Goal: Task Accomplishment & Management: Manage account settings

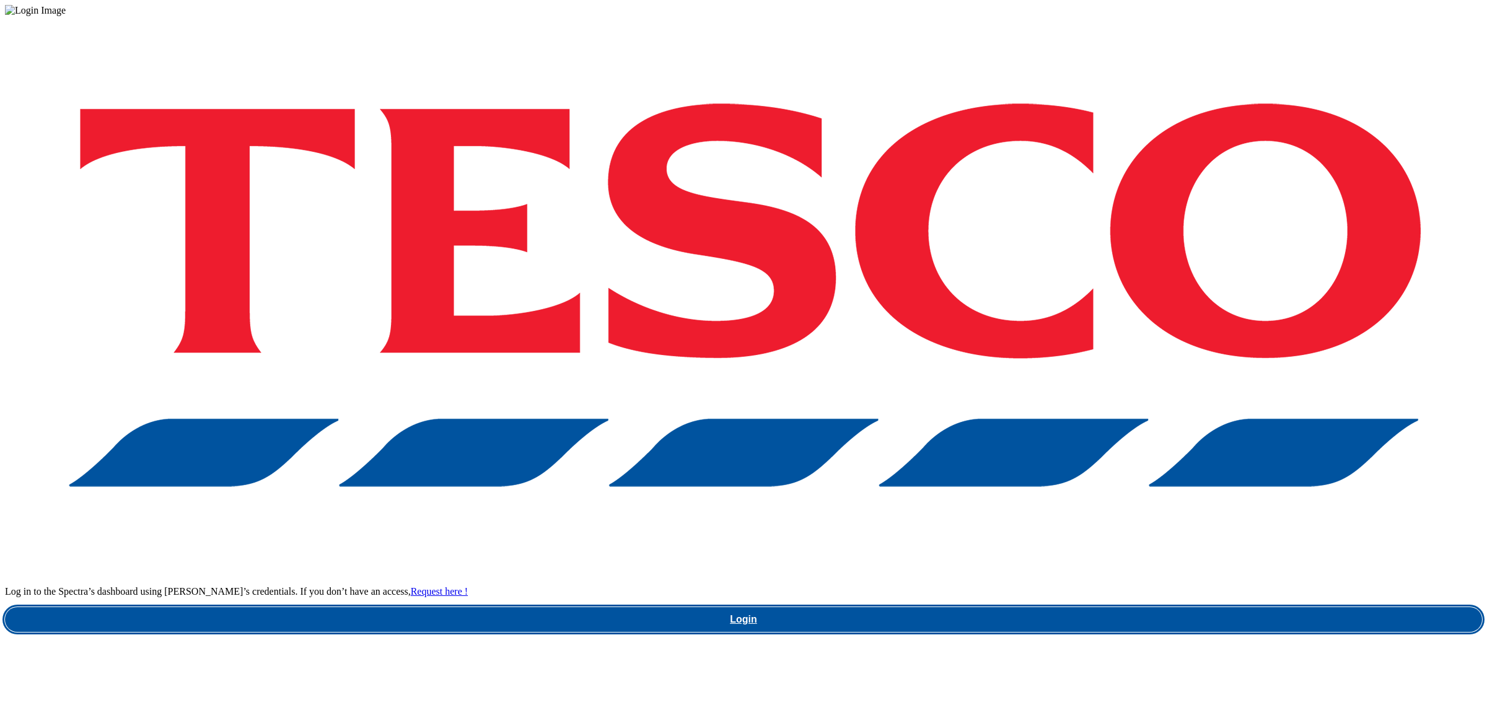
click at [1080, 607] on link "Login" at bounding box center [743, 619] width 1477 height 25
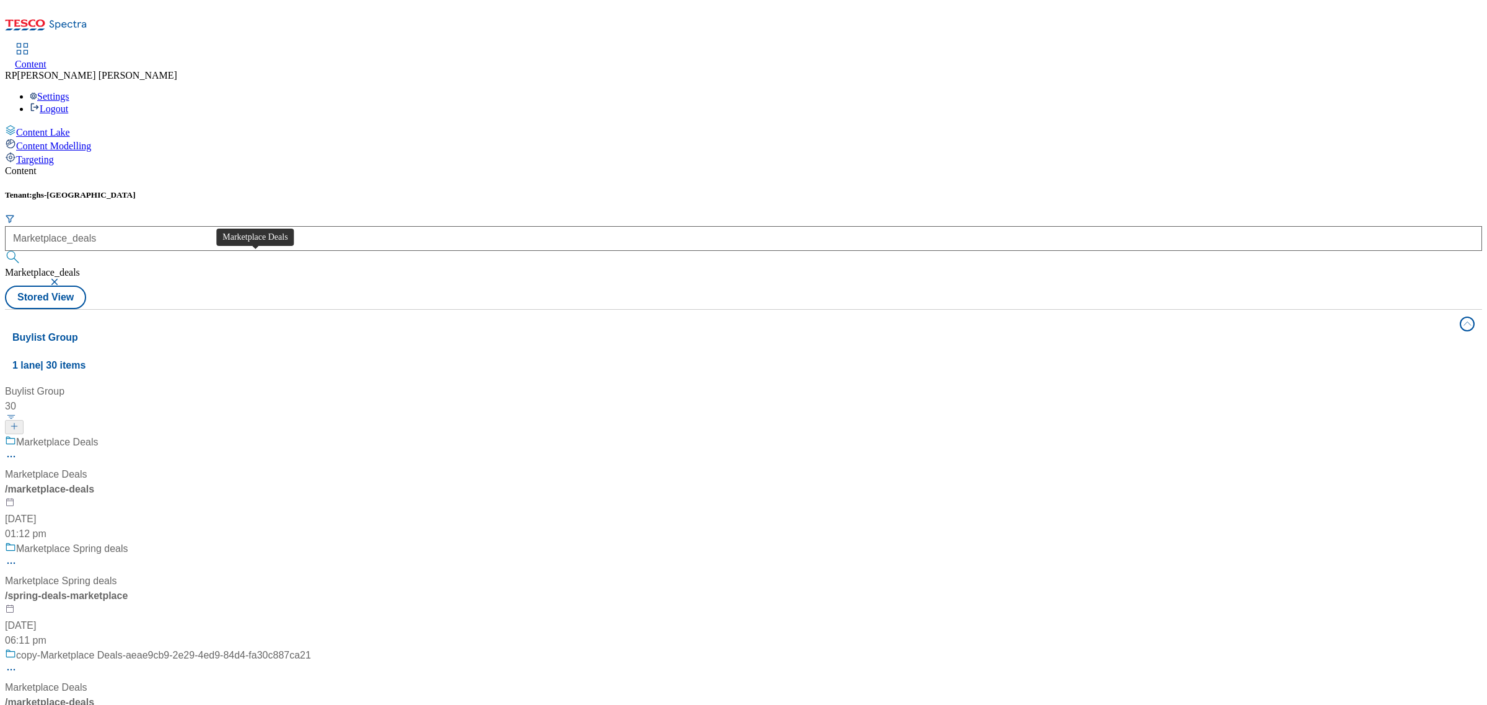
click at [304, 435] on div "Marketplace Deals Marketplace Deals / marketplace-deals 20 May 2025 01:12 pm" at bounding box center [158, 488] width 306 height 107
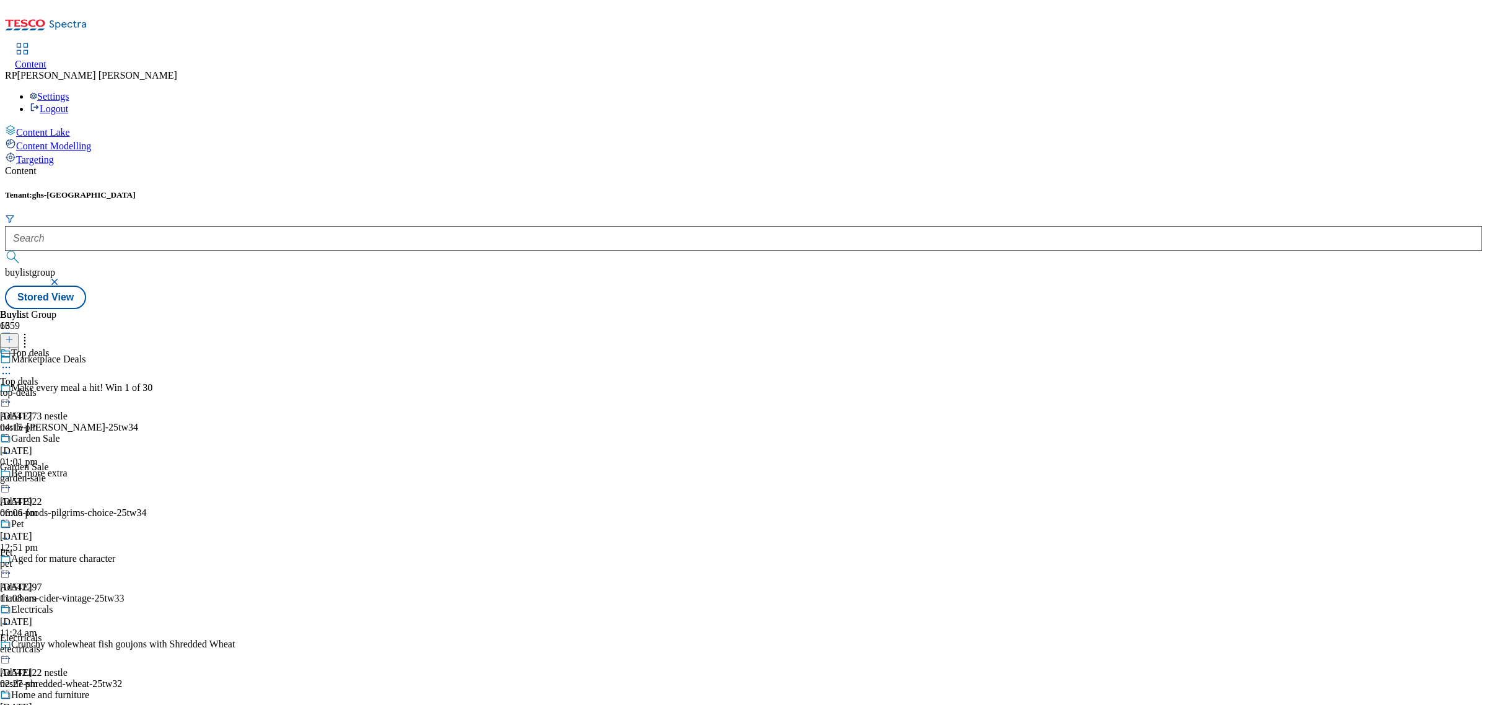
scroll to position [1684, 0]
click at [31, 332] on icon at bounding box center [25, 338] width 12 height 12
click at [97, 309] on header "Buylist 16 Bulk Delete Reorder" at bounding box center [48, 348] width 97 height 79
drag, startPoint x: 320, startPoint y: 205, endPoint x: 310, endPoint y: 205, distance: 9.3
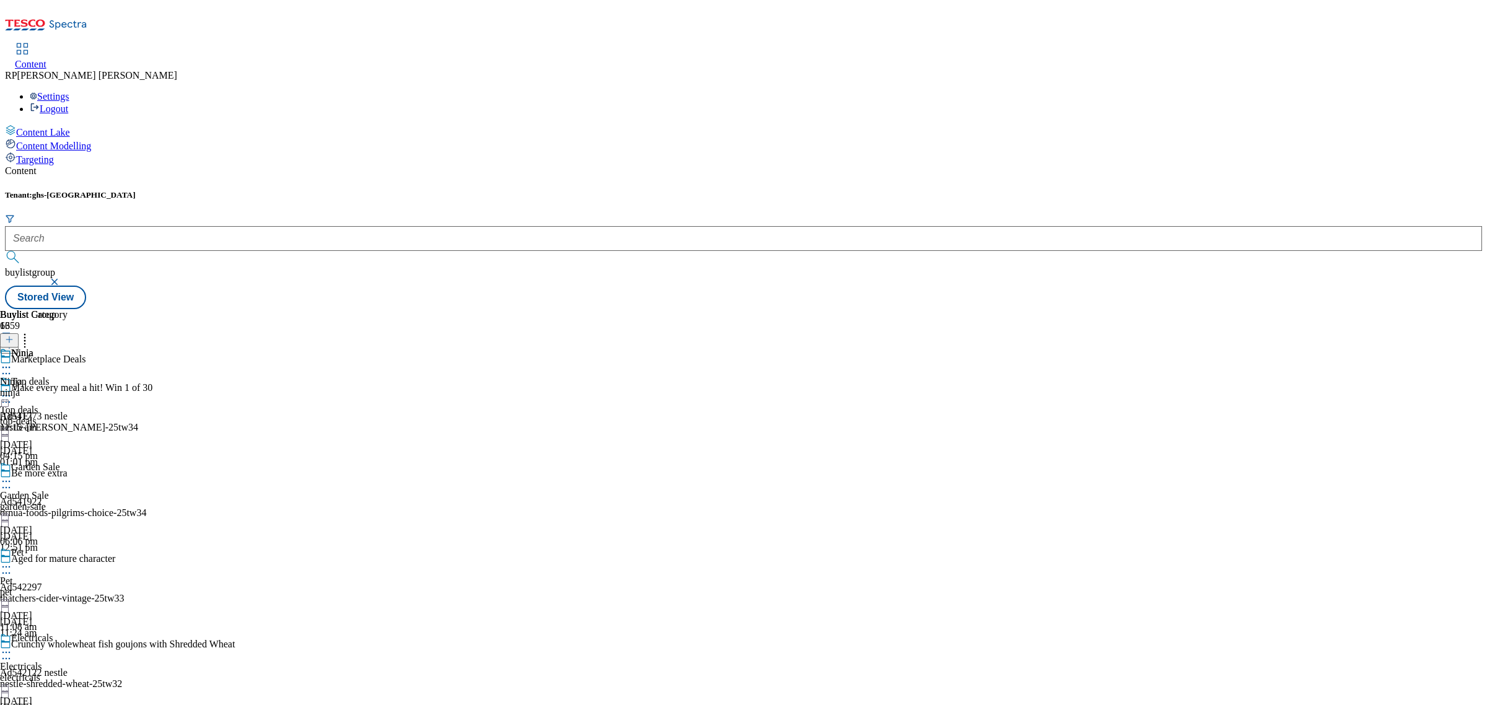
click at [235, 354] on div "Marketplace Deals" at bounding box center [117, 368] width 235 height 29
click at [97, 376] on div "Top deals" at bounding box center [48, 390] width 97 height 29
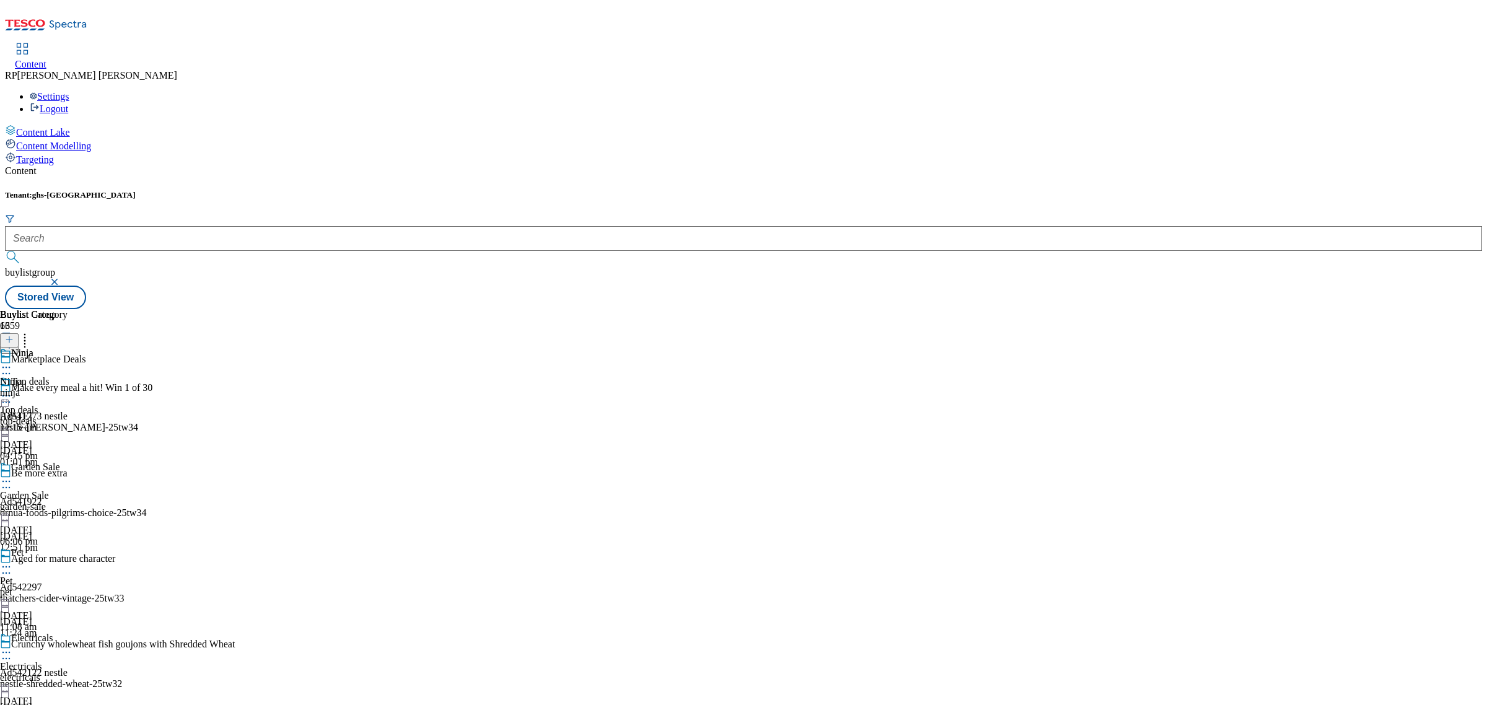
click at [31, 332] on icon at bounding box center [25, 338] width 12 height 12
click at [14, 335] on icon at bounding box center [9, 339] width 9 height 9
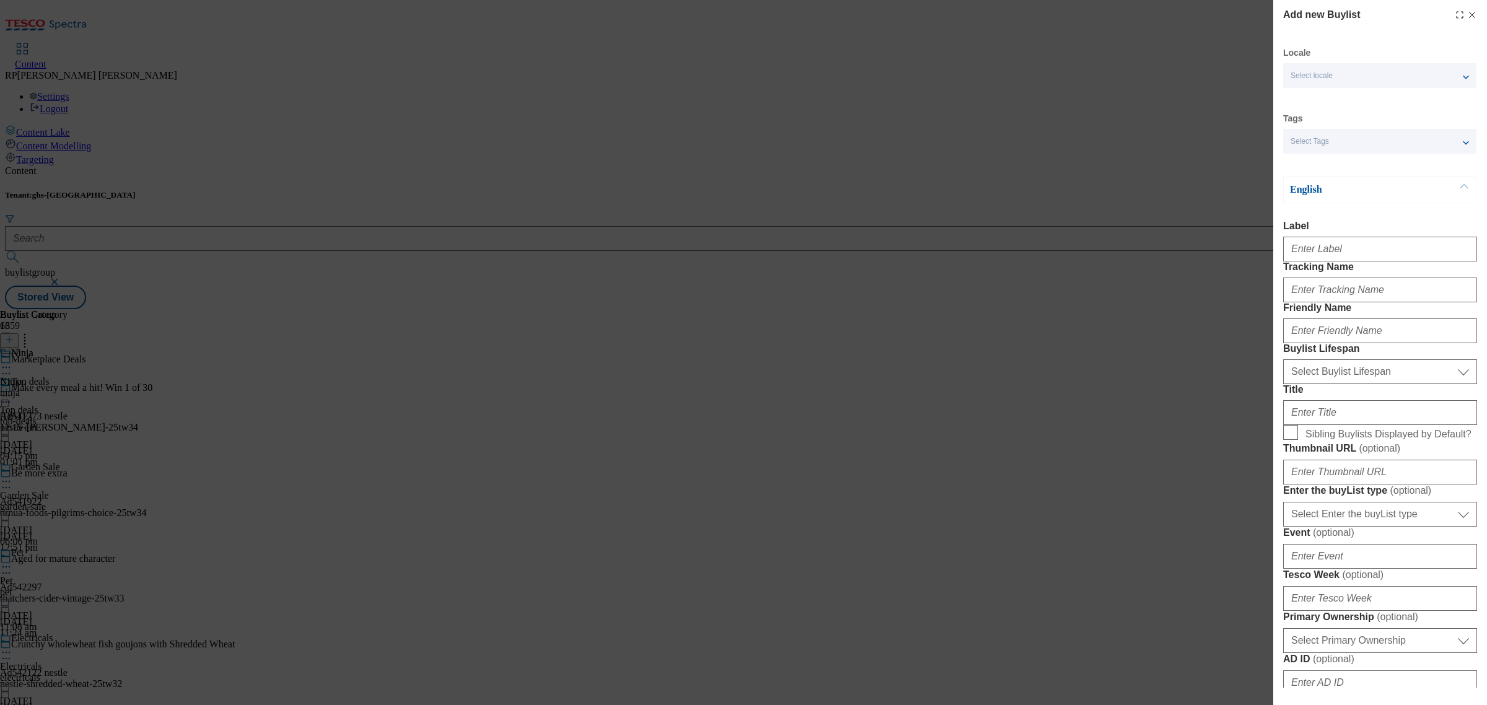
click at [1373, 76] on div "Select locale" at bounding box center [1379, 75] width 193 height 25
click at [1358, 140] on div "Select Tags" at bounding box center [1379, 141] width 193 height 25
click at [1354, 192] on span "marketplace" at bounding box center [1336, 191] width 47 height 7
click at [1306, 192] on input "marketplace" at bounding box center [1298, 193] width 15 height 15
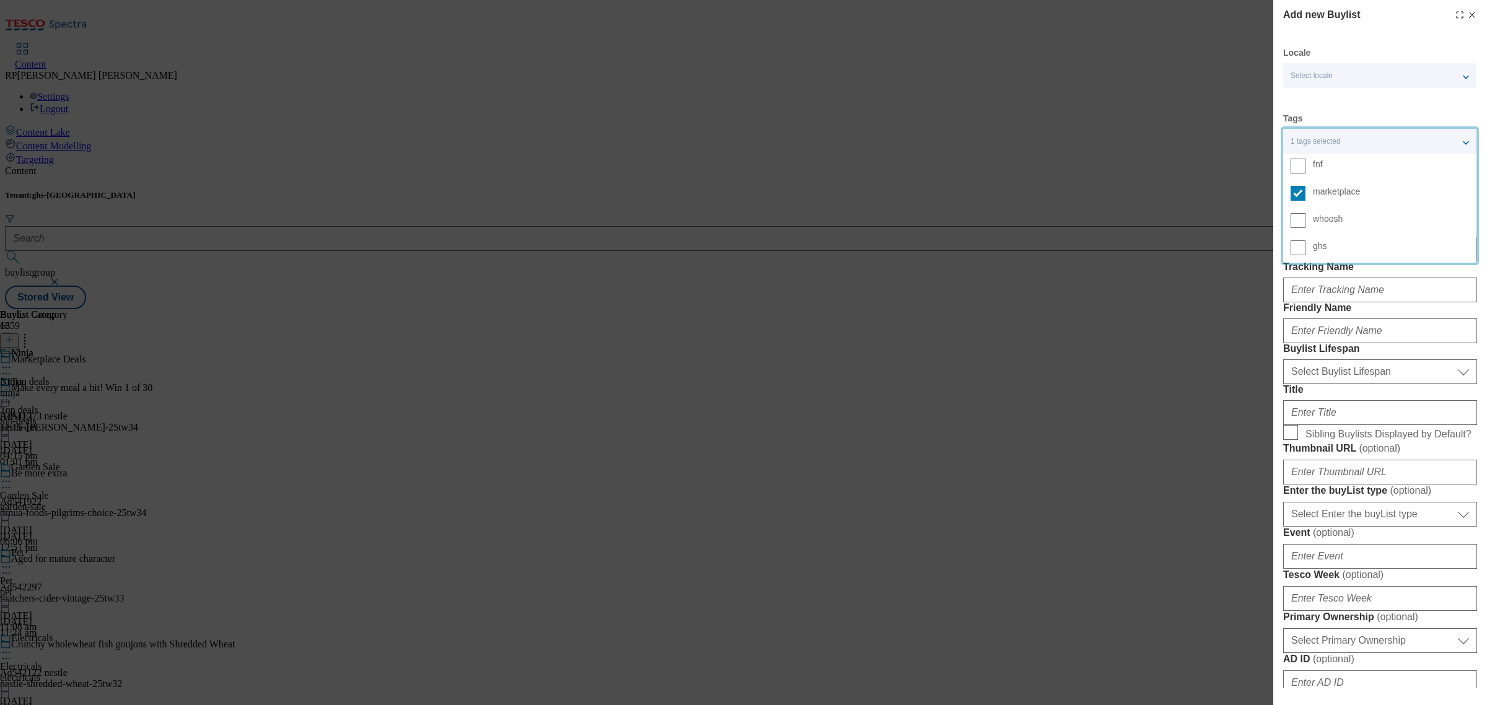
click at [1404, 138] on div "1 tags selected" at bounding box center [1379, 141] width 193 height 25
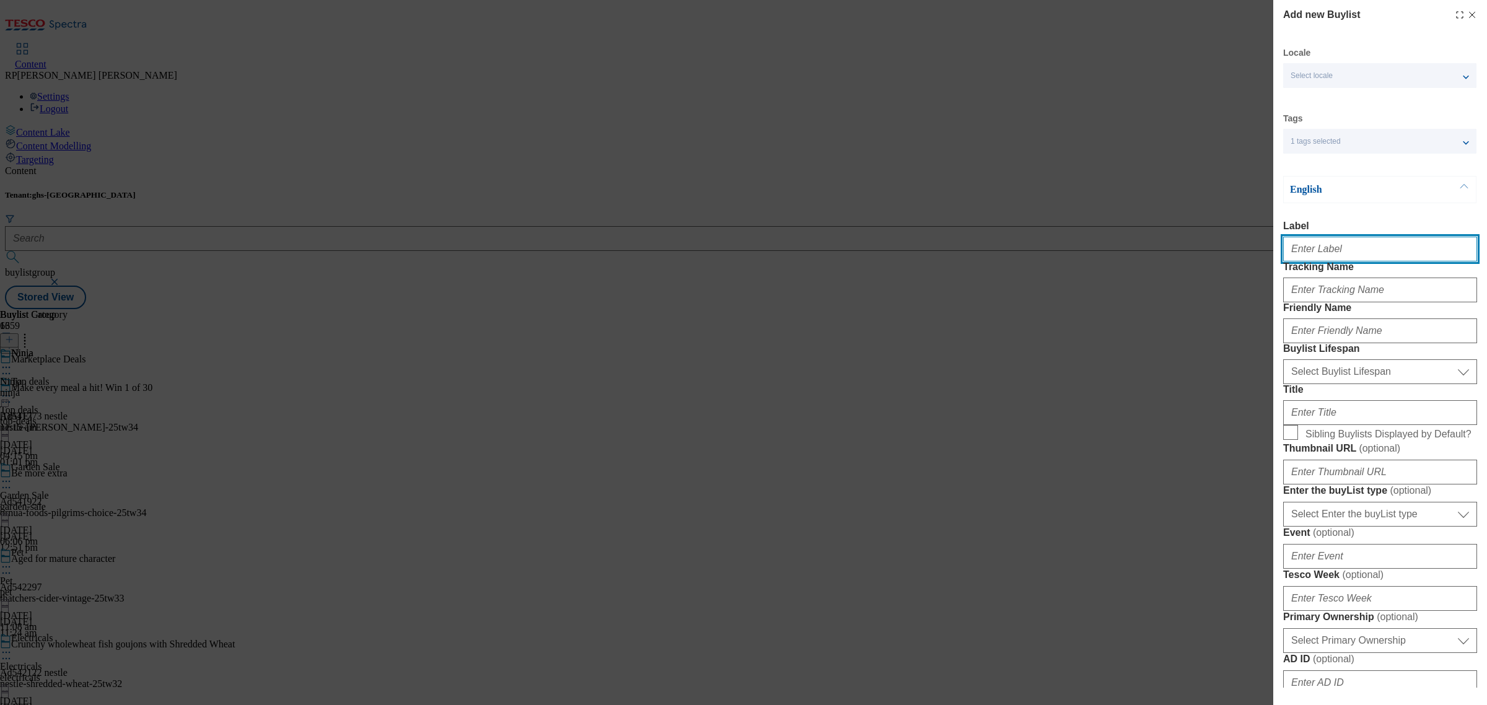
click at [1349, 258] on input "Label" at bounding box center [1380, 249] width 194 height 25
type input "Winter Essentials"
click at [1377, 302] on input "Tracking Name" at bounding box center [1380, 290] width 194 height 25
type input "MPDEALS"
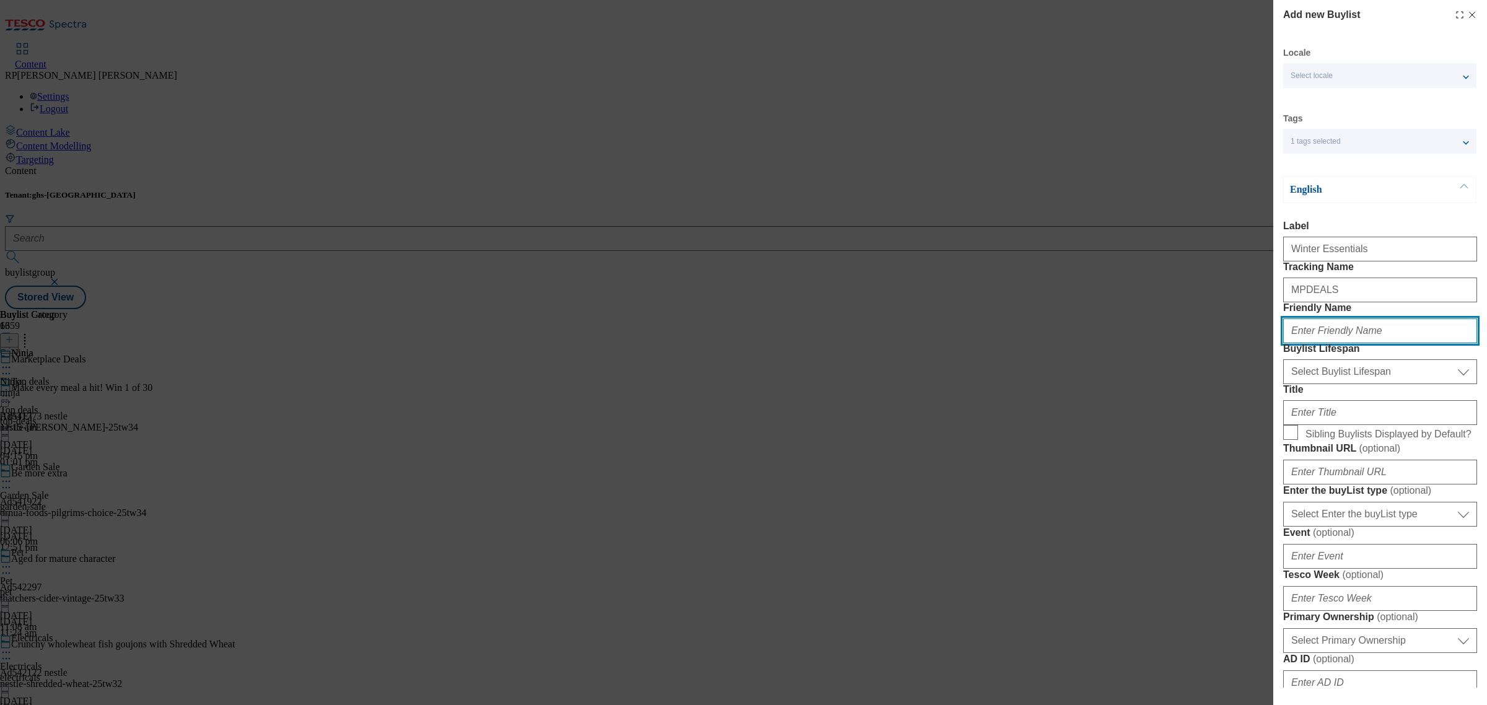
click at [1382, 343] on input "Friendly Name" at bounding box center [1380, 331] width 194 height 25
type input "winter_essentials"
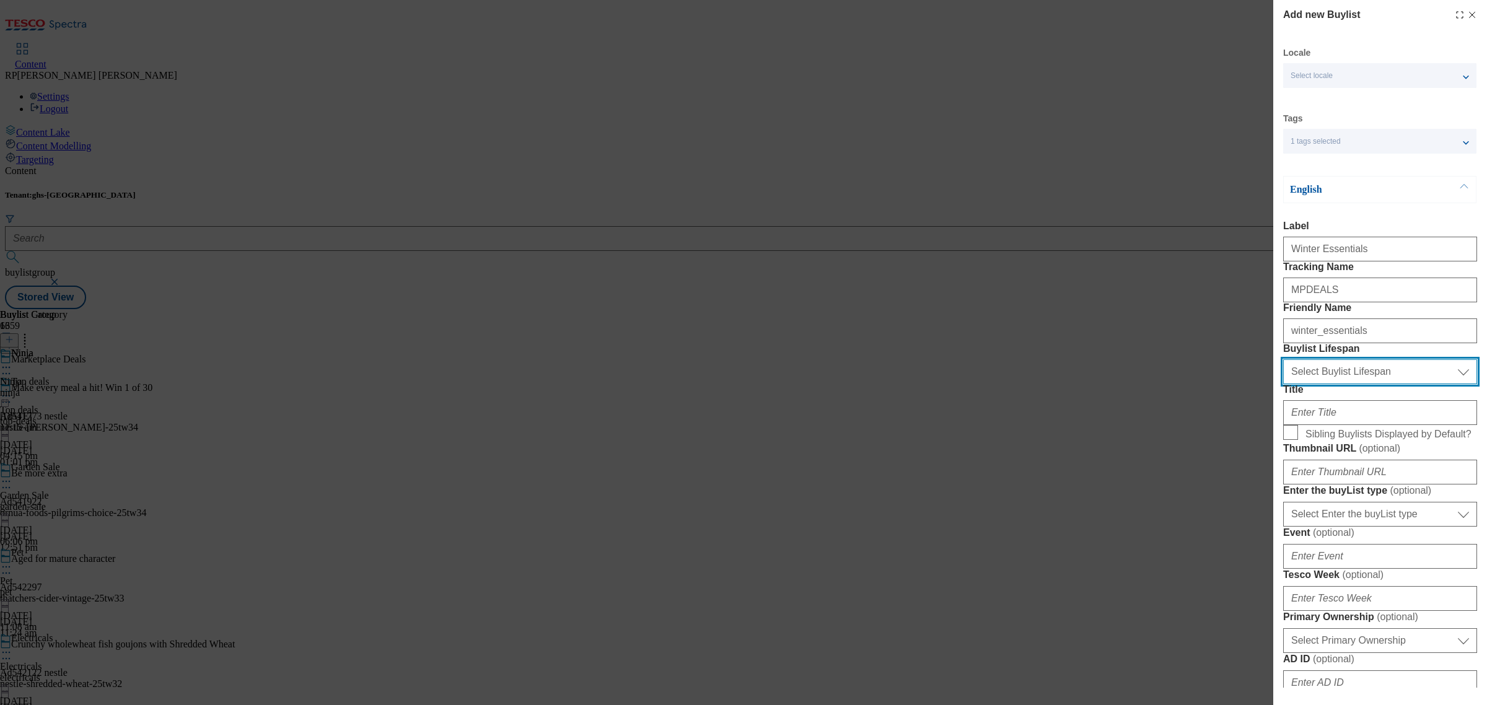
click at [1358, 384] on select "Select Buylist Lifespan evergreen seasonal tactical" at bounding box center [1380, 371] width 194 height 25
select select "seasonal"
click at [1283, 384] on select "Select Buylist Lifespan evergreen seasonal tactical" at bounding box center [1380, 371] width 194 height 25
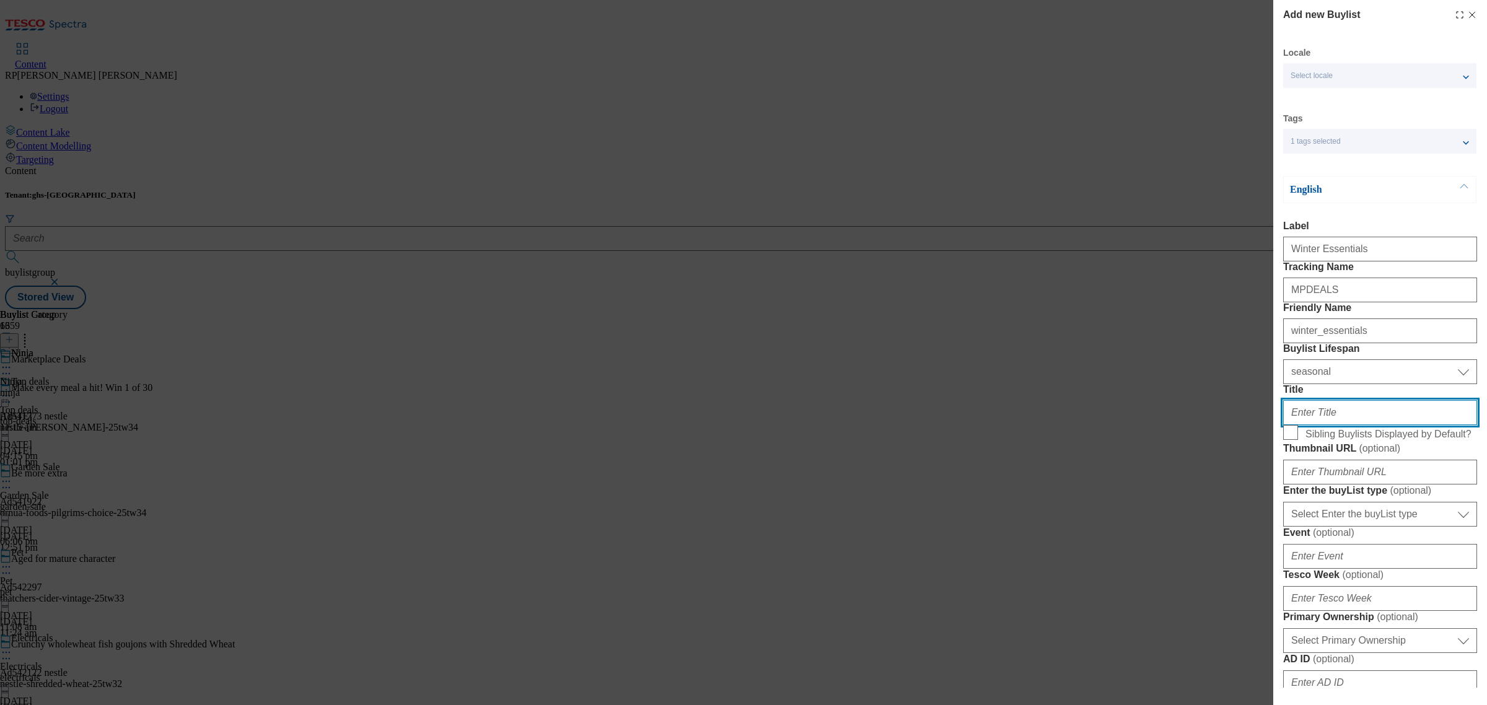
click at [1336, 425] on input "Title" at bounding box center [1380, 412] width 194 height 25
click at [1298, 395] on label "Title" at bounding box center [1380, 389] width 194 height 11
click at [1298, 425] on input "Title" at bounding box center [1380, 412] width 194 height 25
type input "Winter Essentials"
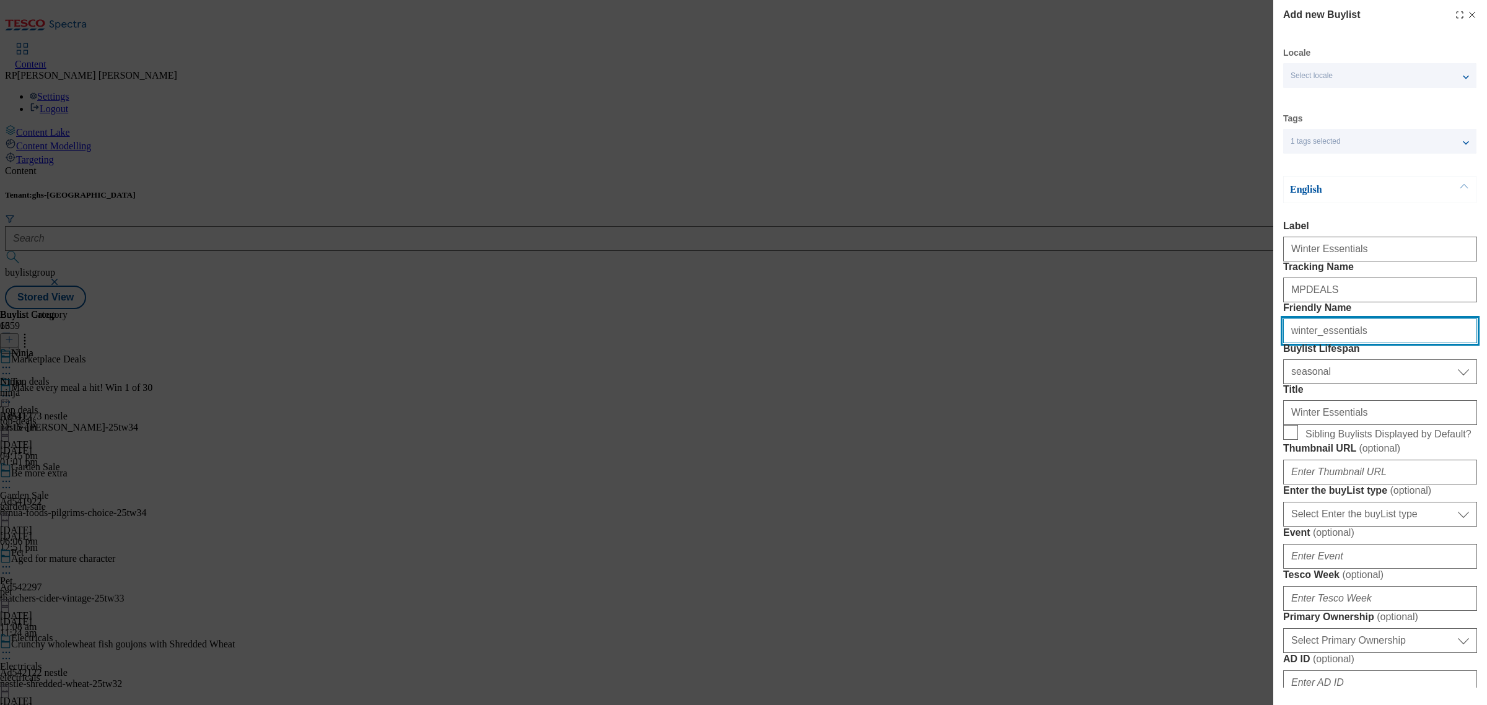
click at [1315, 343] on input "winter_essentials" at bounding box center [1380, 331] width 194 height 25
type input "winter-essentials"
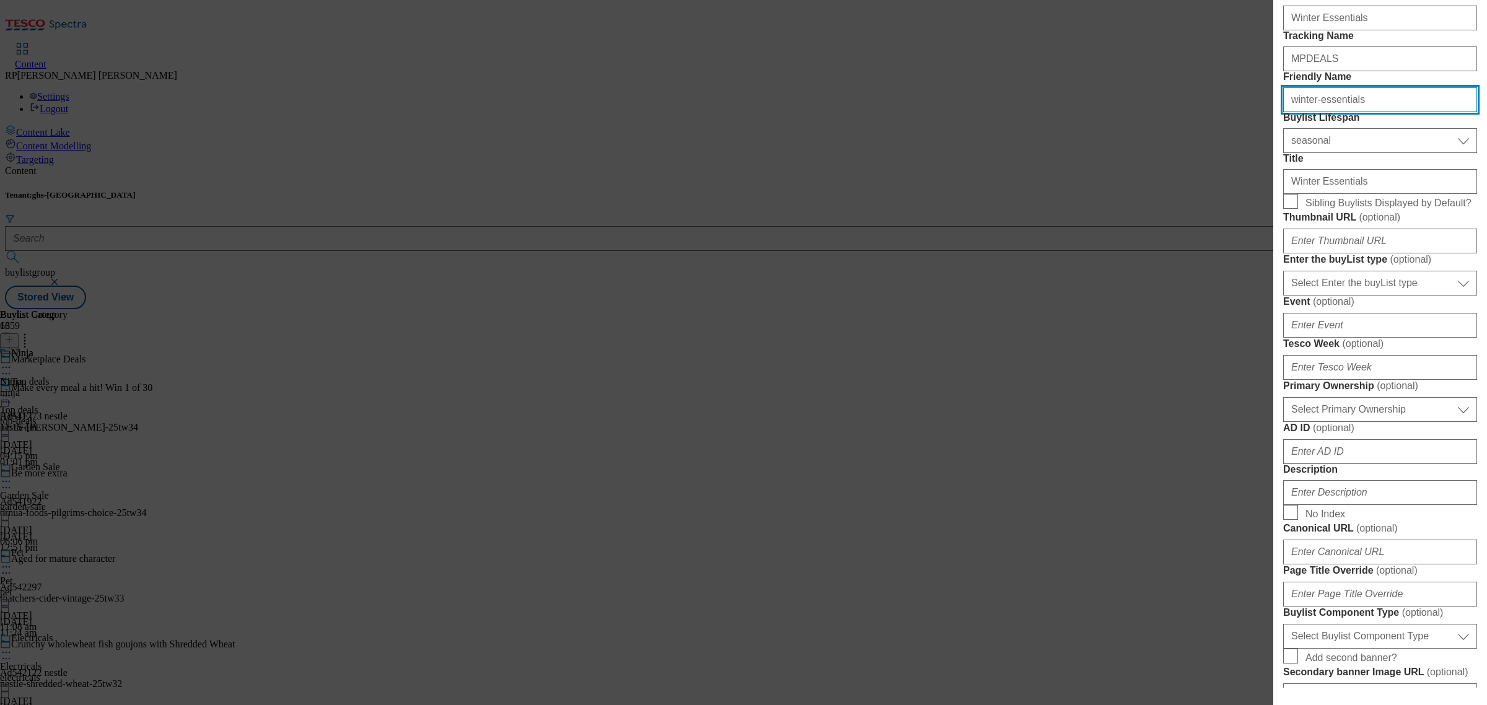
scroll to position [232, 0]
click at [1290, 210] on label "Sibling Buylists Displayed by Default?" at bounding box center [1380, 201] width 194 height 17
click at [1290, 208] on input "Sibling Buylists Displayed by Default?" at bounding box center [1290, 200] width 15 height 15
checkbox input "true"
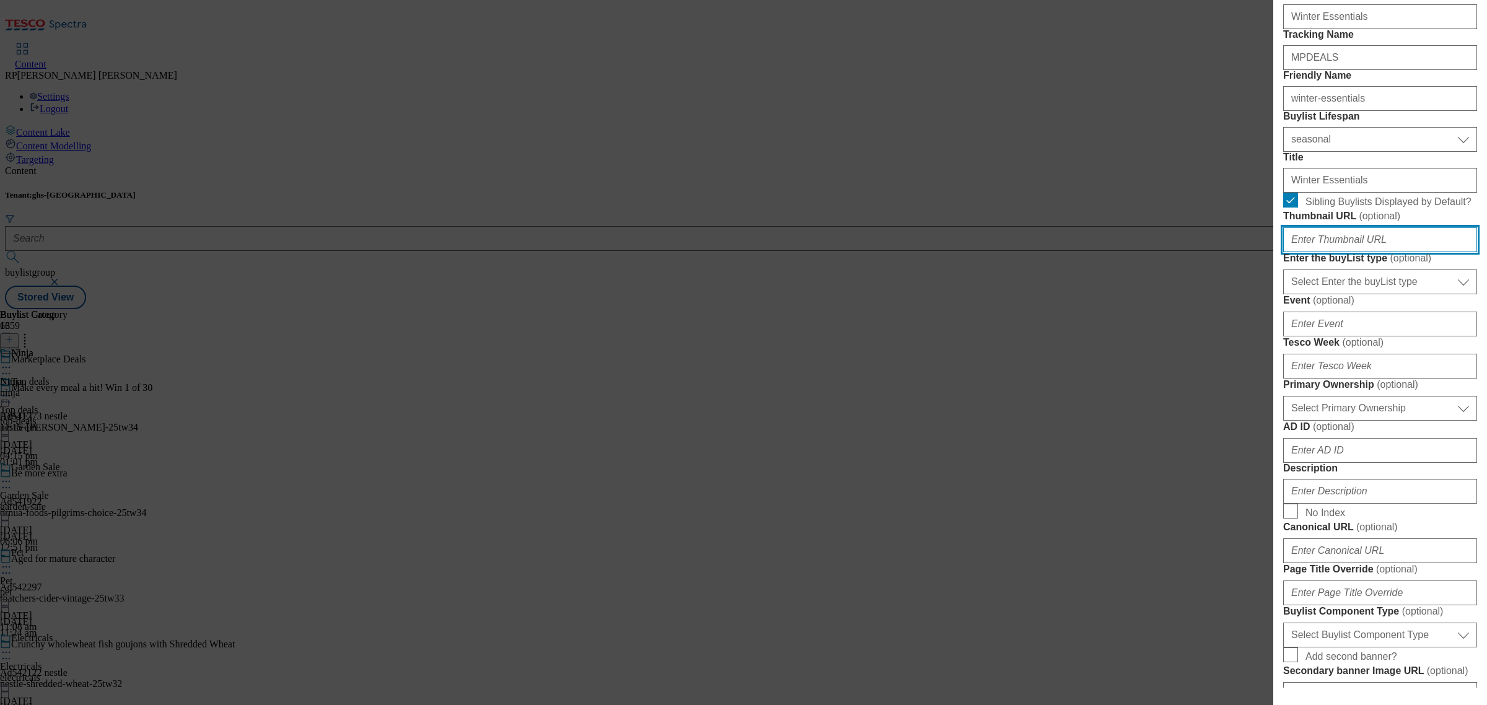
click at [1324, 252] on input "Thumbnail URL ( optional )" at bounding box center [1380, 239] width 194 height 25
paste input "https://digitalcontent.api.tesco.com/v2/media/ghs-mktg/81877c28-da0f-4b7e-a82c-…"
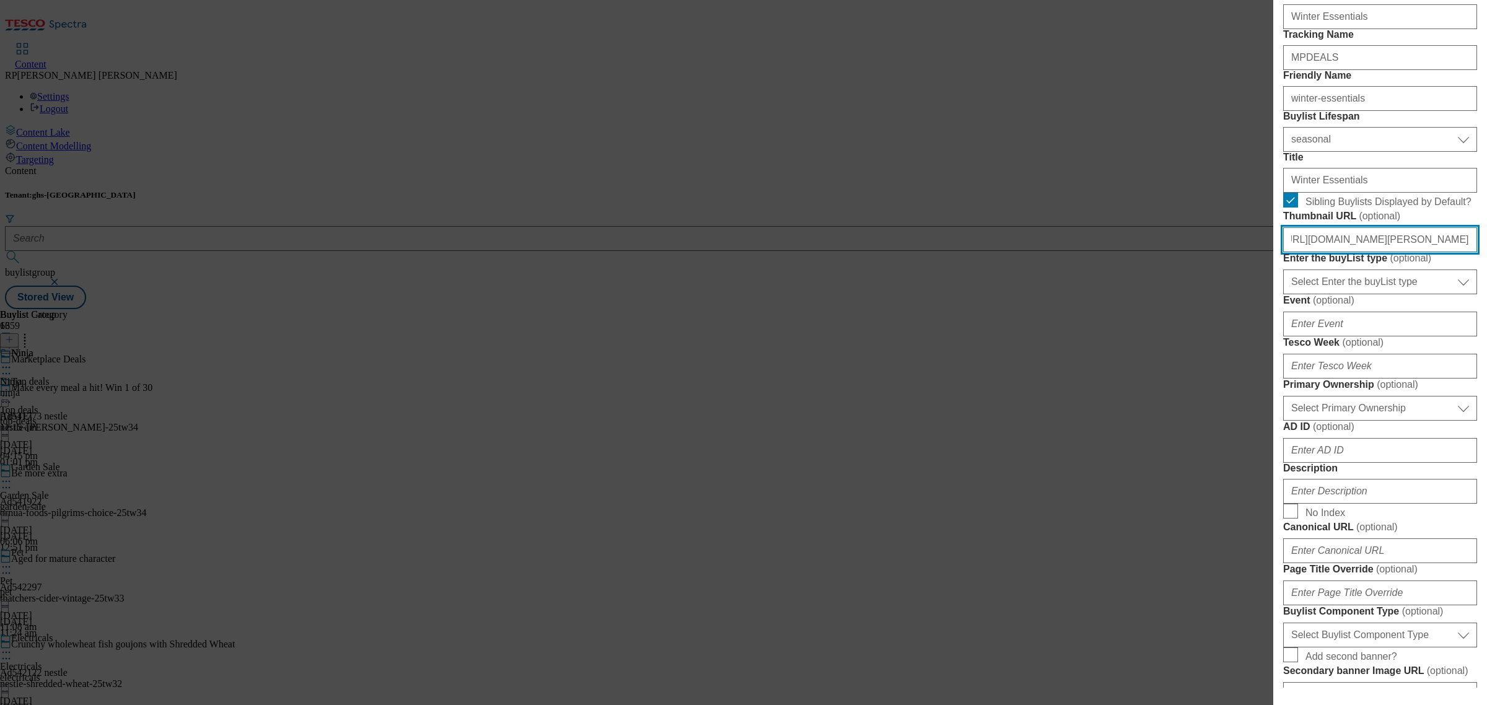
type input "https://digitalcontent.api.tesco.com/v2/media/ghs-mktg/81877c28-da0f-4b7e-a82c-…"
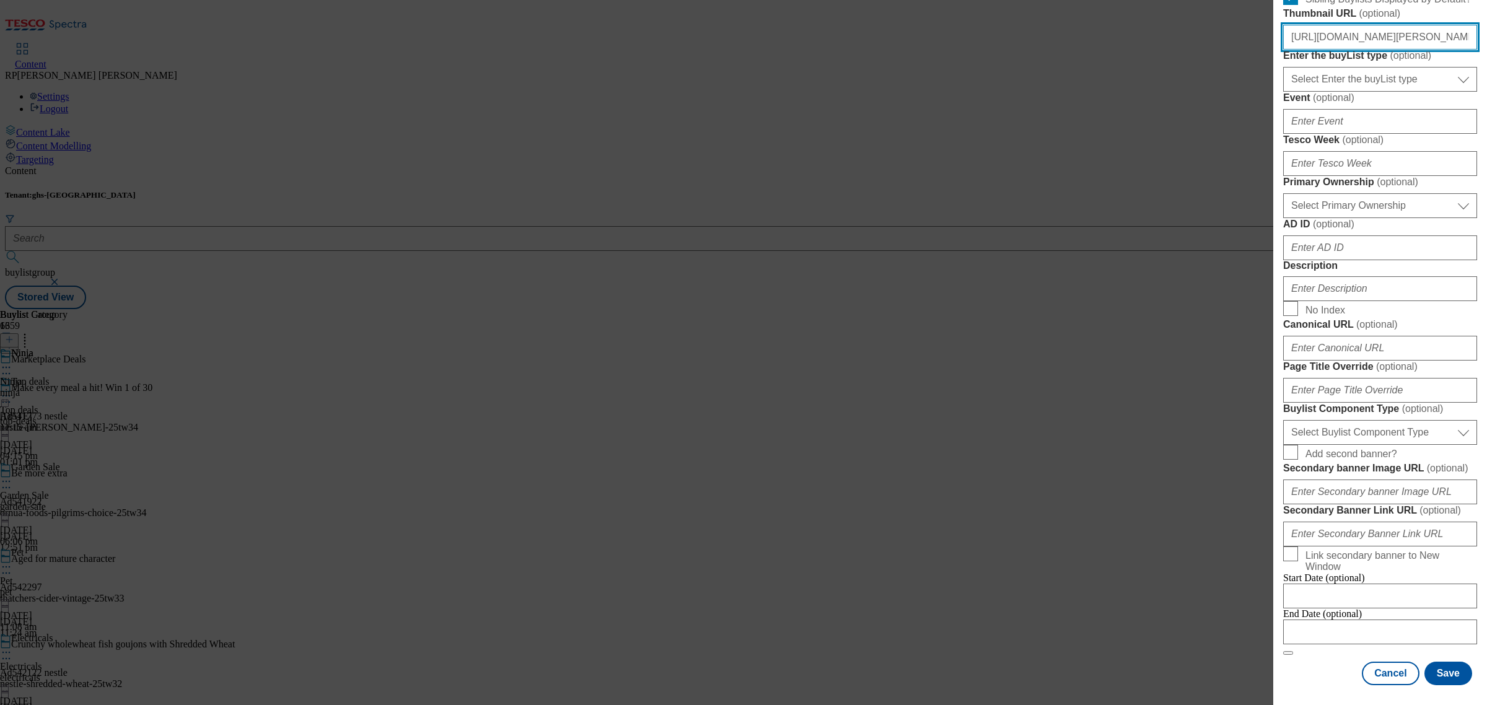
scroll to position [896, 0]
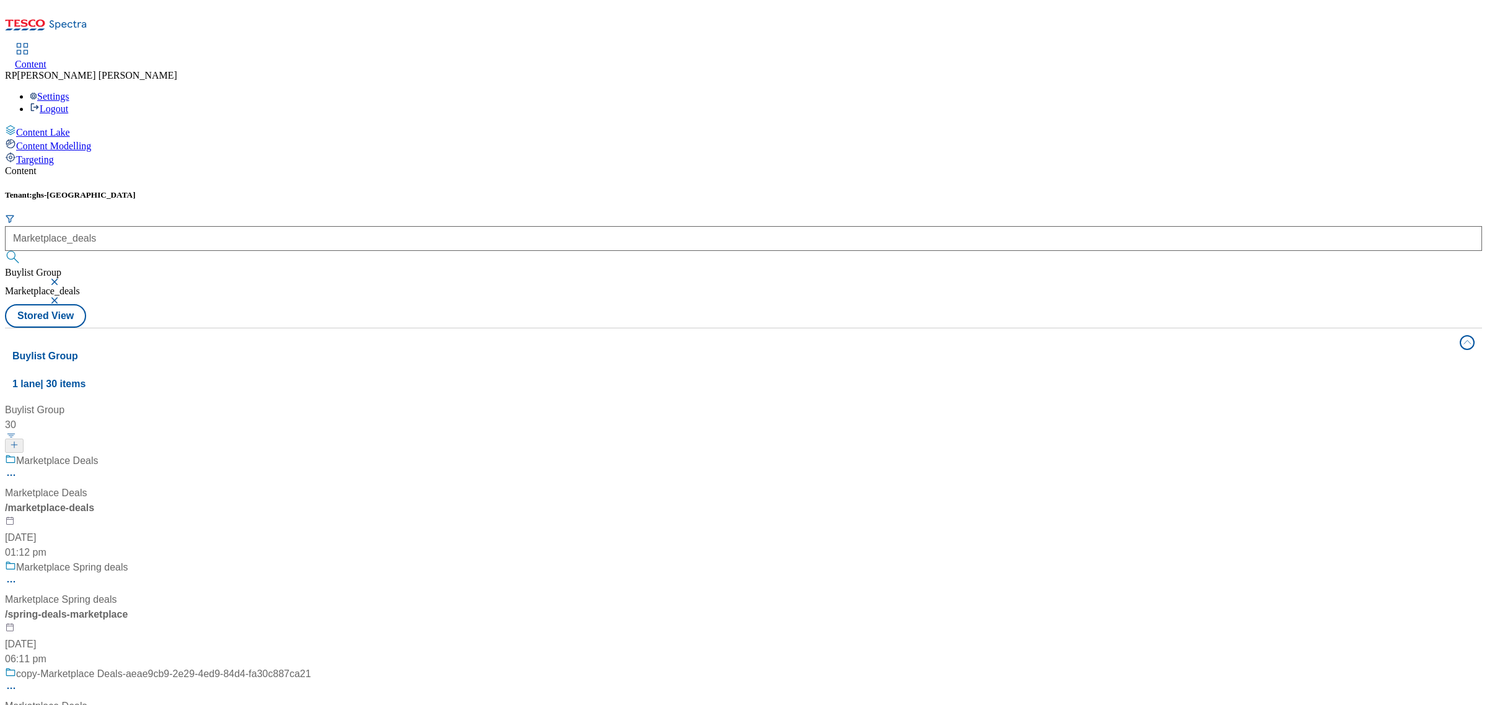
click at [311, 454] on div "Marketplace Deals Marketplace Deals / marketplace-deals [DATE] 01:12 pm" at bounding box center [158, 507] width 306 height 107
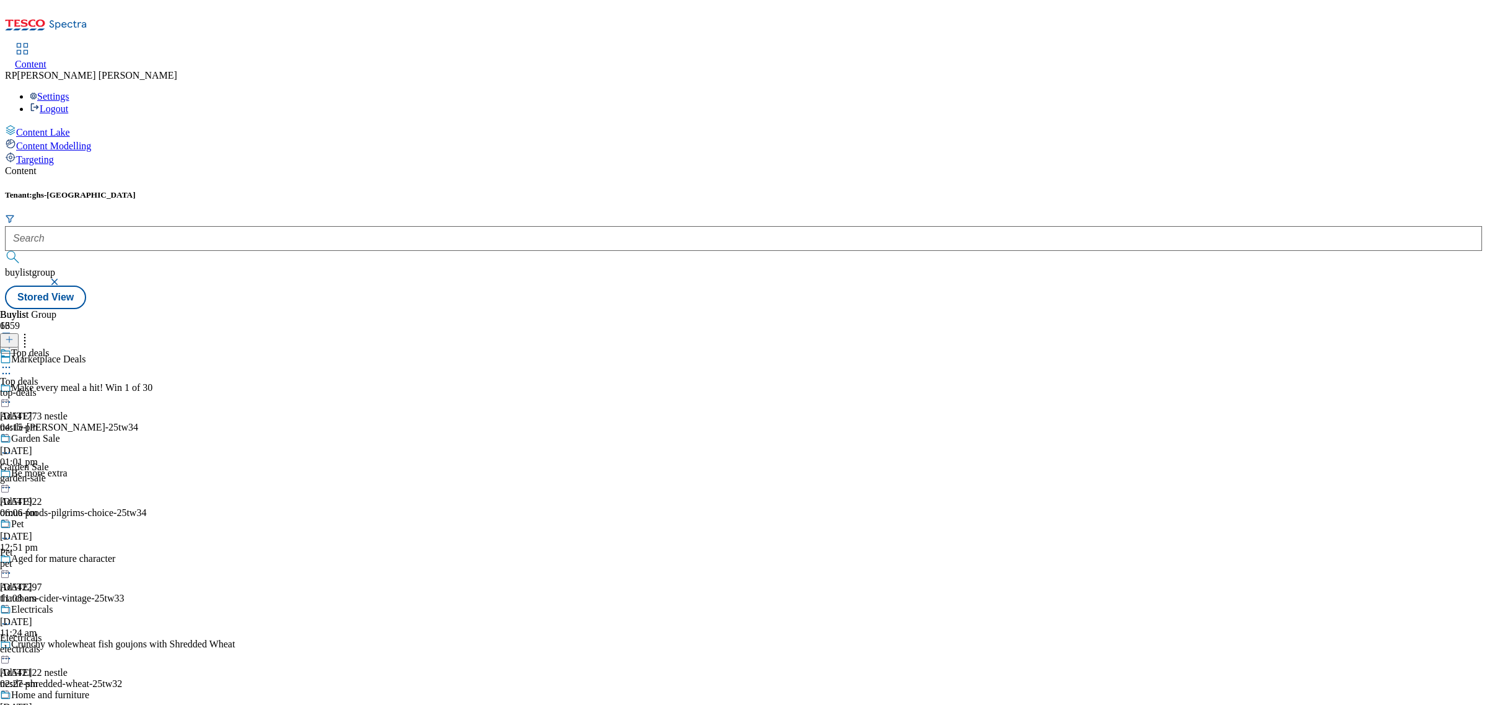
click at [90, 473] on div "garden-sale" at bounding box center [45, 478] width 90 height 11
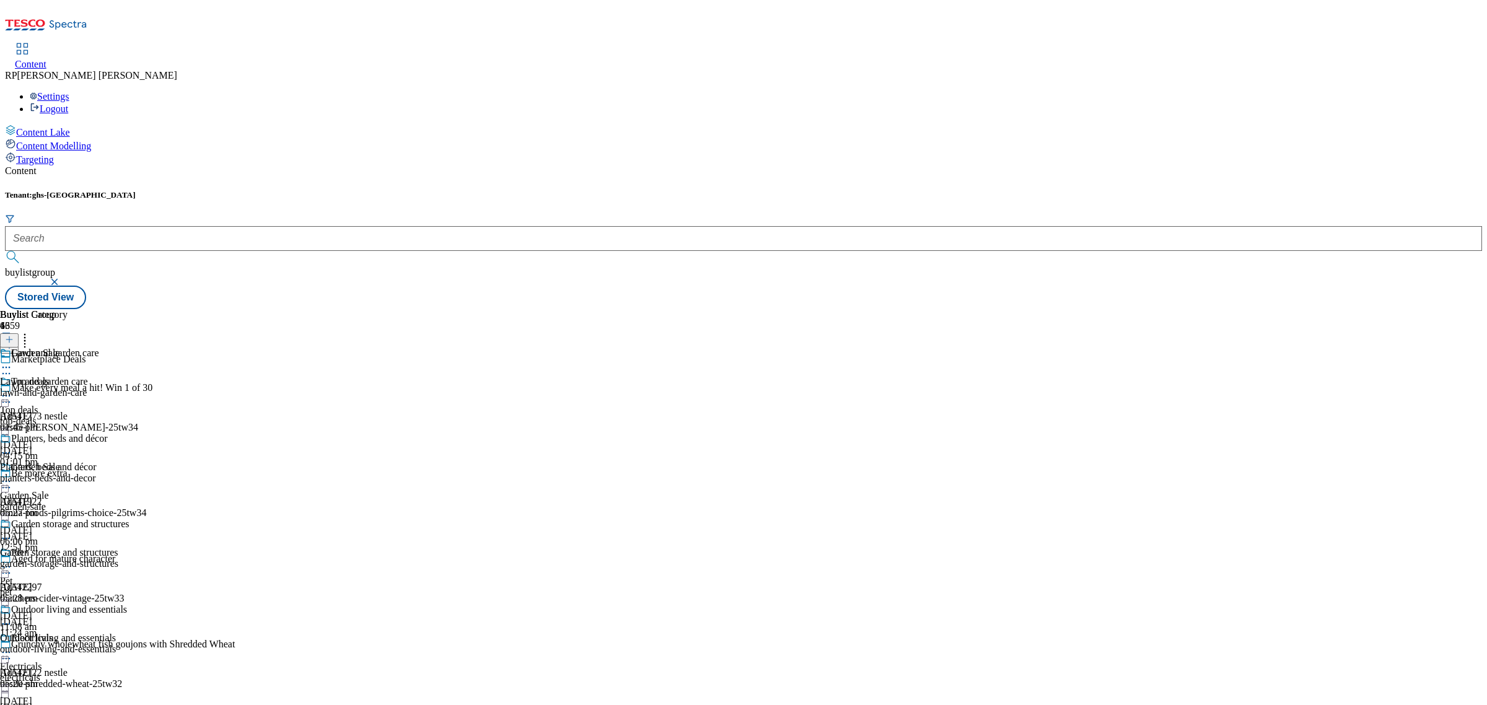
click at [12, 475] on icon at bounding box center [6, 481] width 12 height 12
click at [53, 503] on span "Edit" at bounding box center [45, 507] width 14 height 9
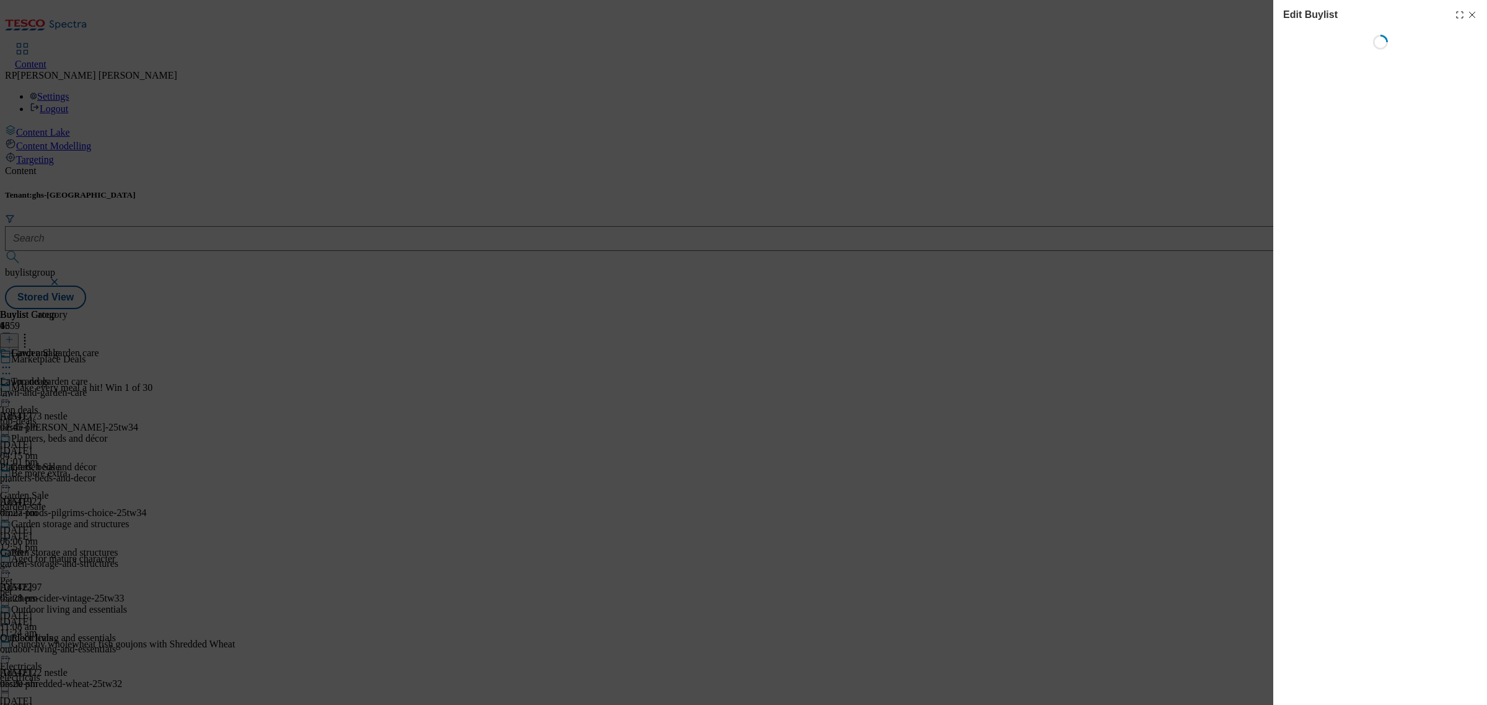
select select "evergreen"
select select "Banner"
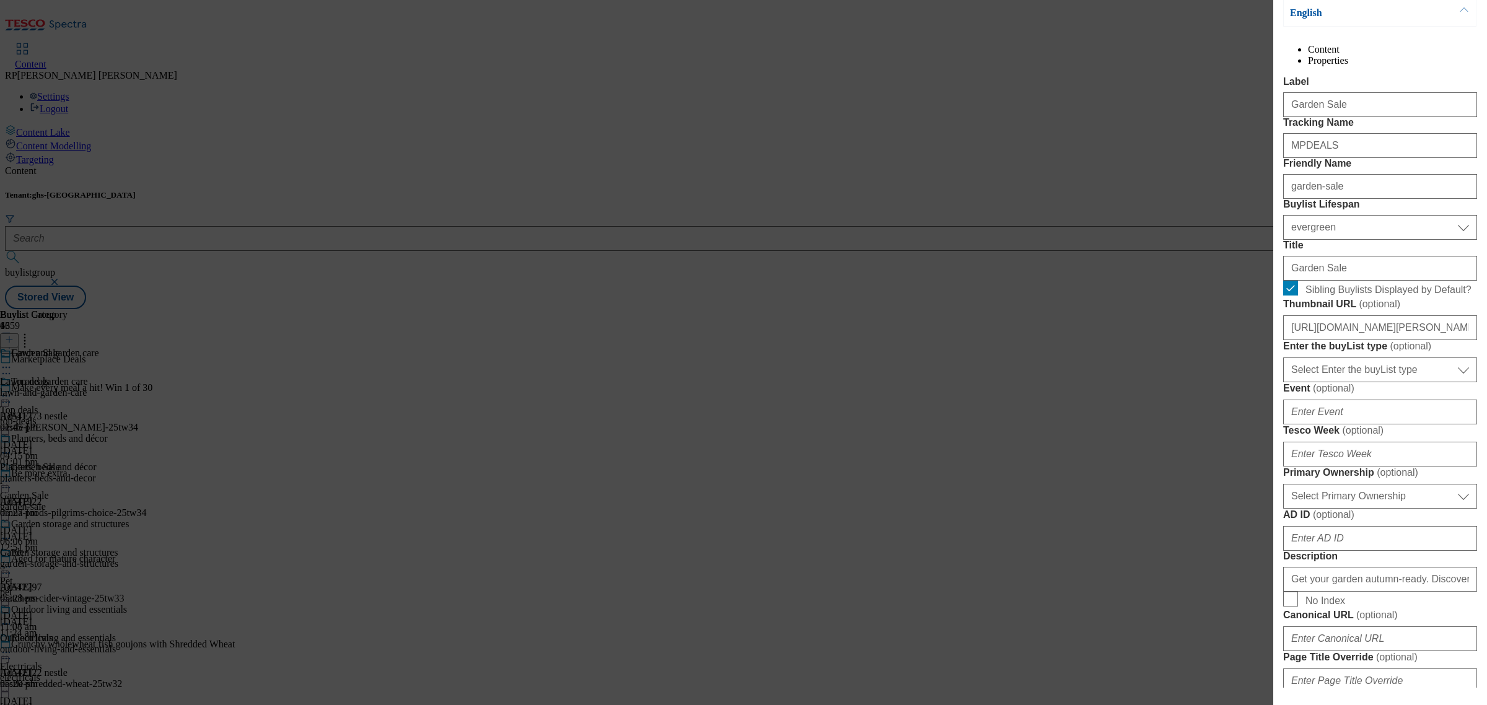
scroll to position [310, 0]
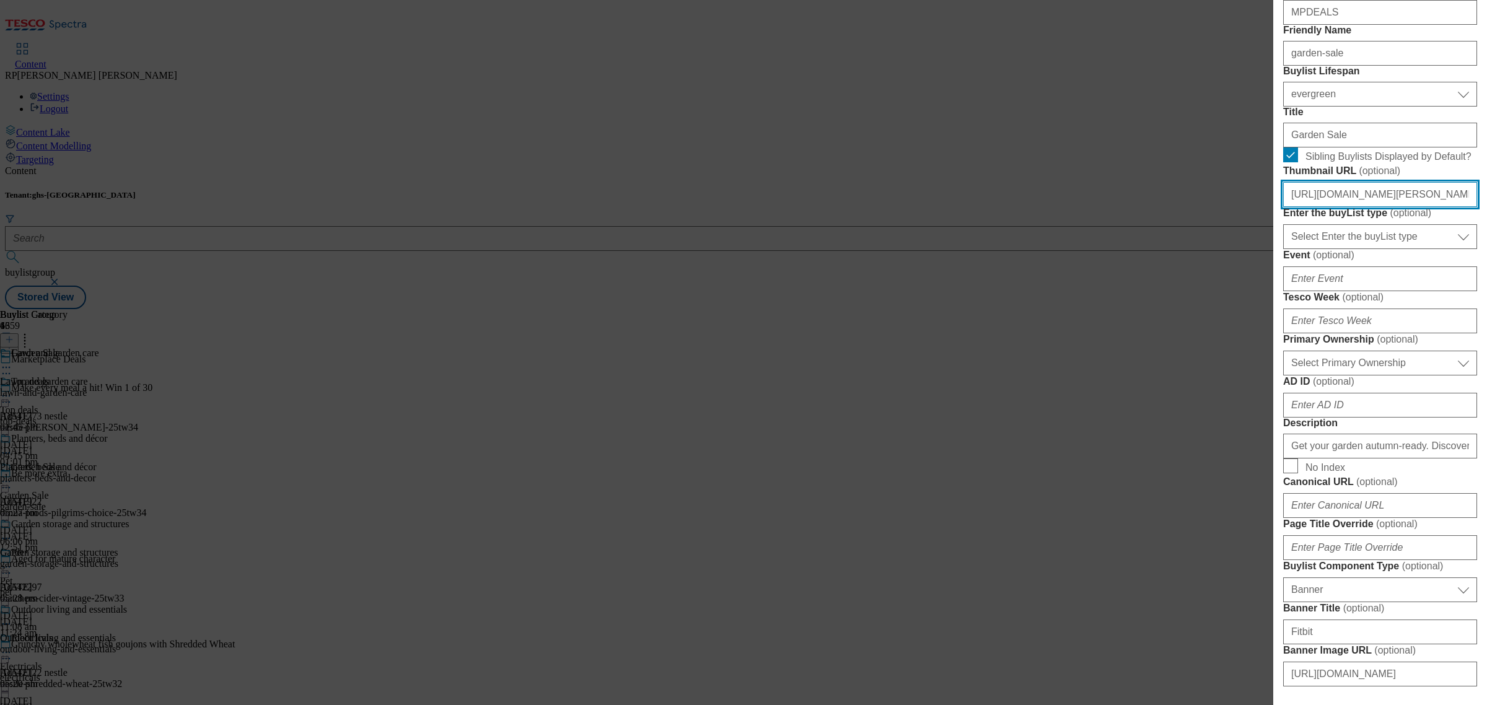
click at [1380, 207] on input "https://digitalcontent.api.tesco.com/v2/media/ghs-mktg/81877c28-da0f-4b7e-a82c-…" at bounding box center [1380, 194] width 194 height 25
click at [1386, 207] on input "https://digitalcontent.api.tesco.com/v2/media/ghs-mktg/81877c28-da0f-4b7e-a82c-…" at bounding box center [1380, 194] width 194 height 25
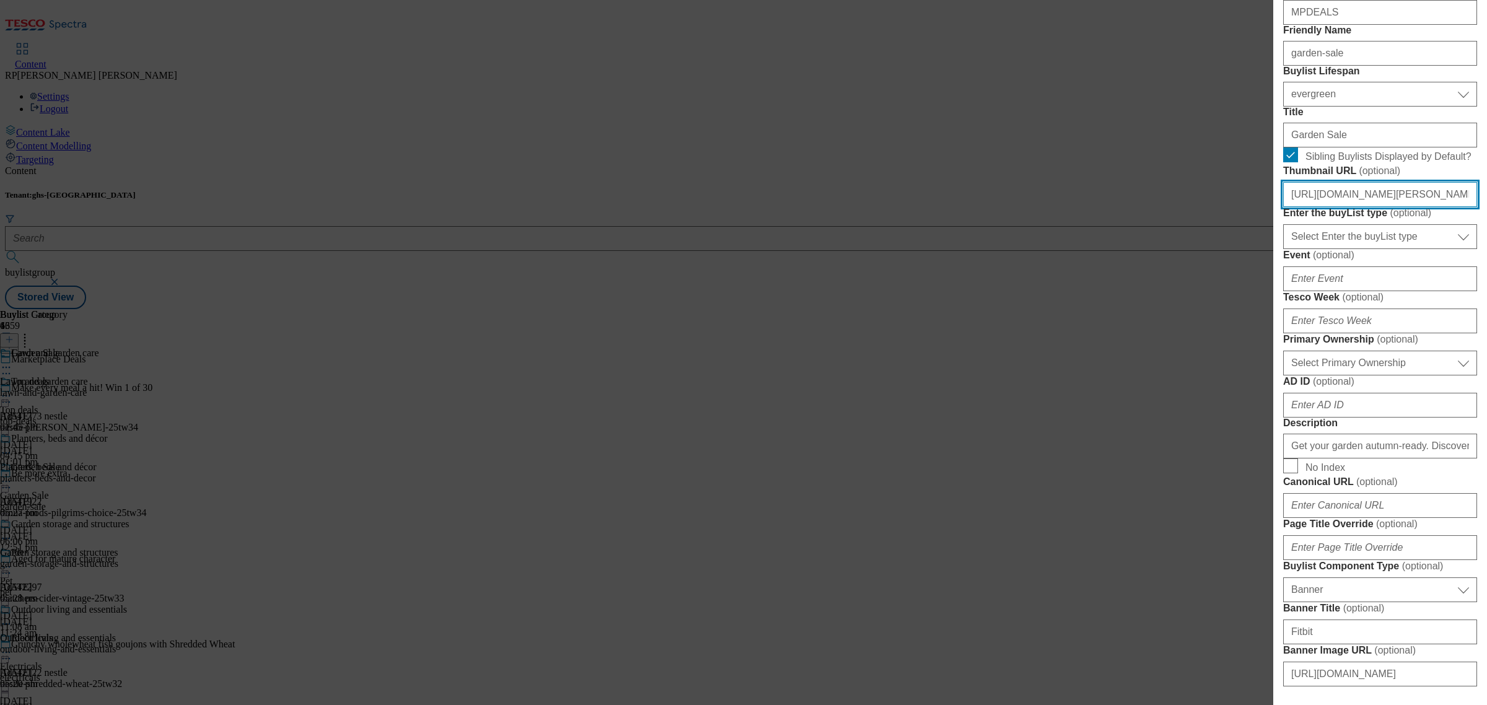
click at [1386, 207] on input "https://digitalcontent.api.tesco.com/v2/media/ghs-mktg/81877c28-da0f-4b7e-a82c-…" at bounding box center [1380, 194] width 194 height 25
click at [1368, 207] on input "https://digitalcontent.api.tesco.com/v2/media/ghs-mktg/81877c28-da0f-4b7e-a82c-…" at bounding box center [1380, 194] width 194 height 25
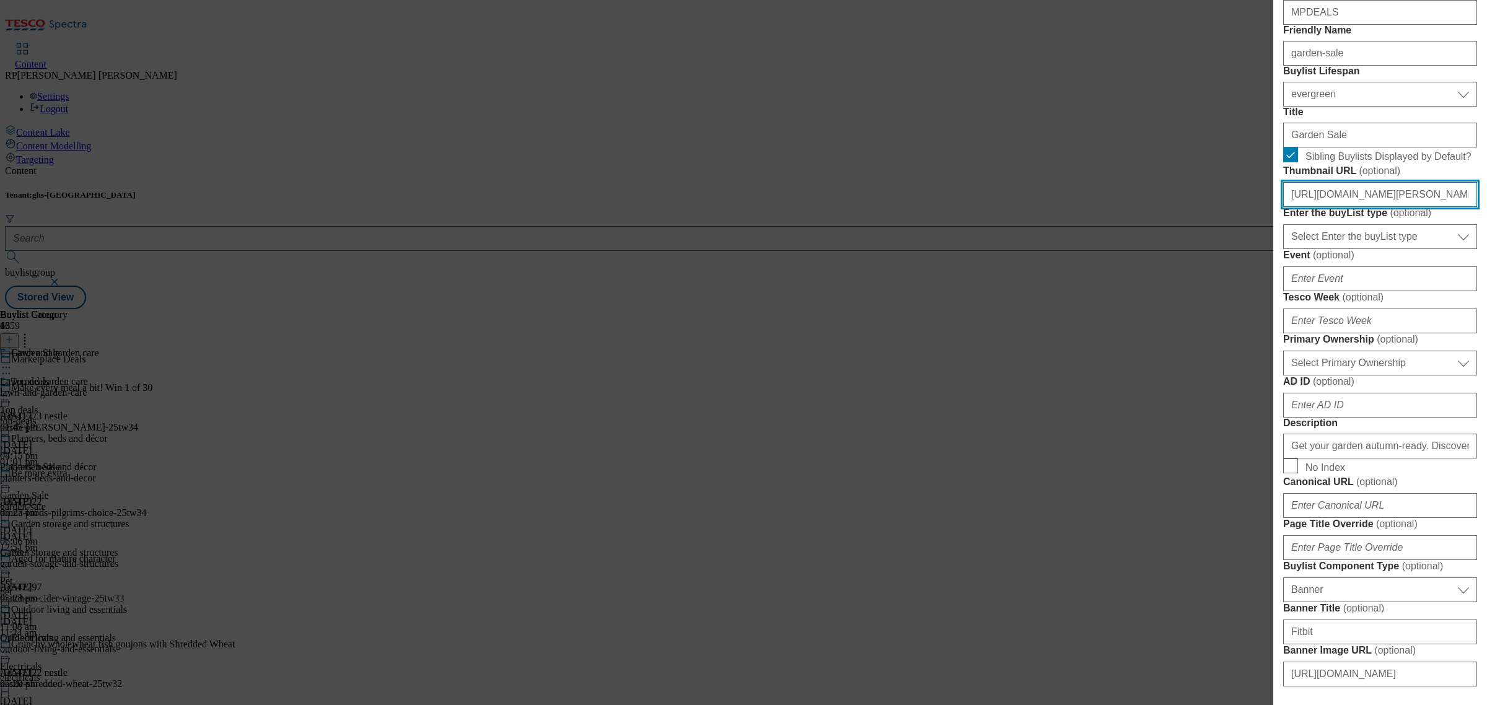
paste input "marketplace/aff86289-ffa9-46dd-bc6d-2e05d95bf898/Mnr4n1r8vJwSFBqFK9TkgqgHw_1579…"
type input "[URL][DOMAIN_NAME]"
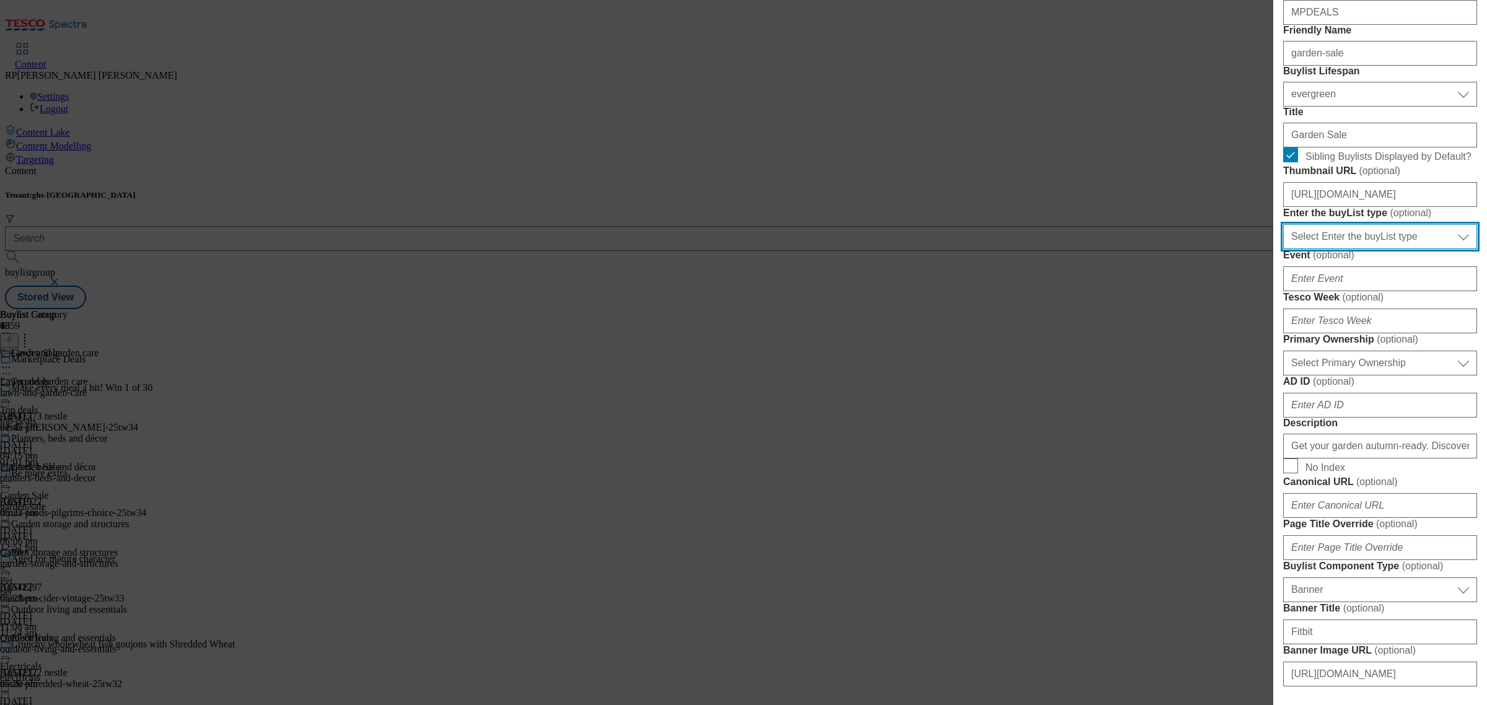
click at [1351, 249] on select "Select Enter the buyList type event supplier funded long term >4 weeks supplier…" at bounding box center [1380, 236] width 194 height 25
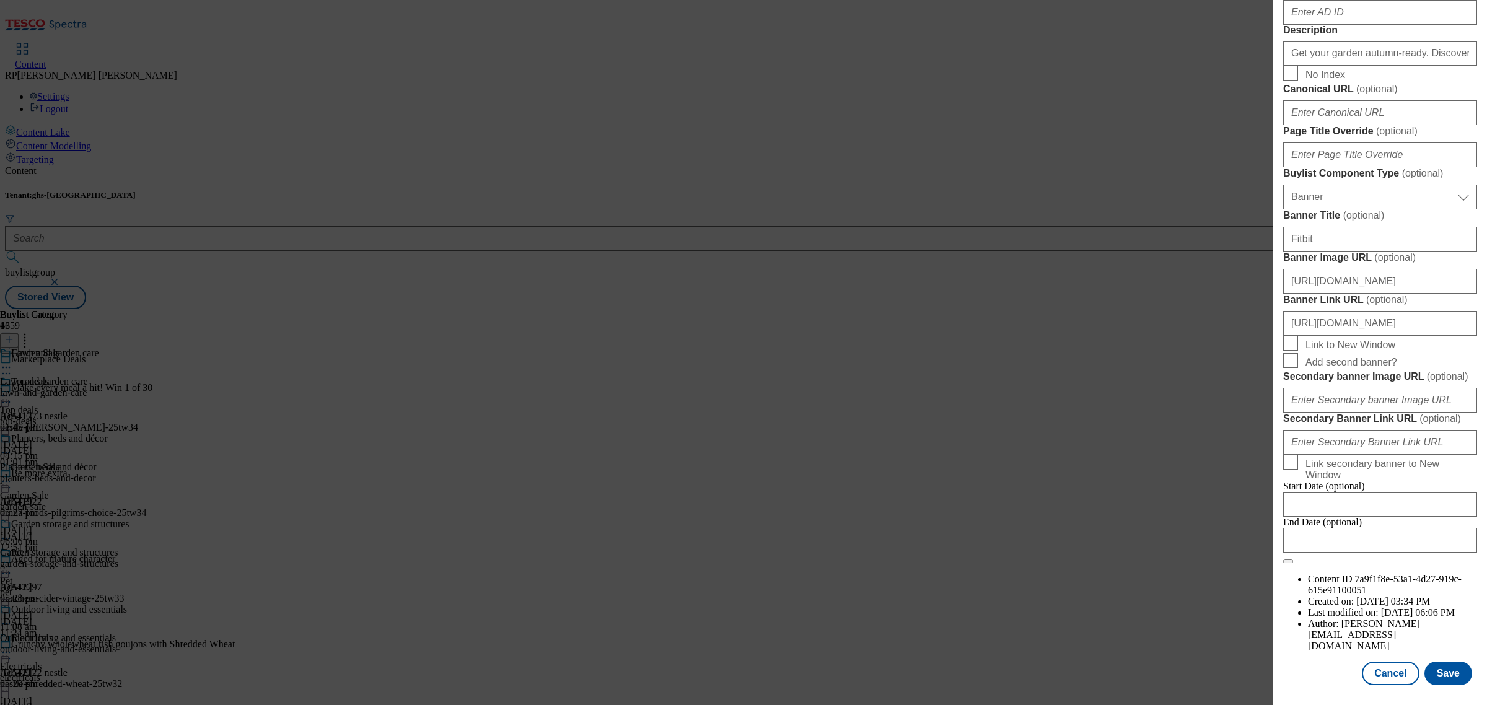
scroll to position [1173, 0]
click at [1435, 668] on button "Save" at bounding box center [1449, 674] width 48 height 24
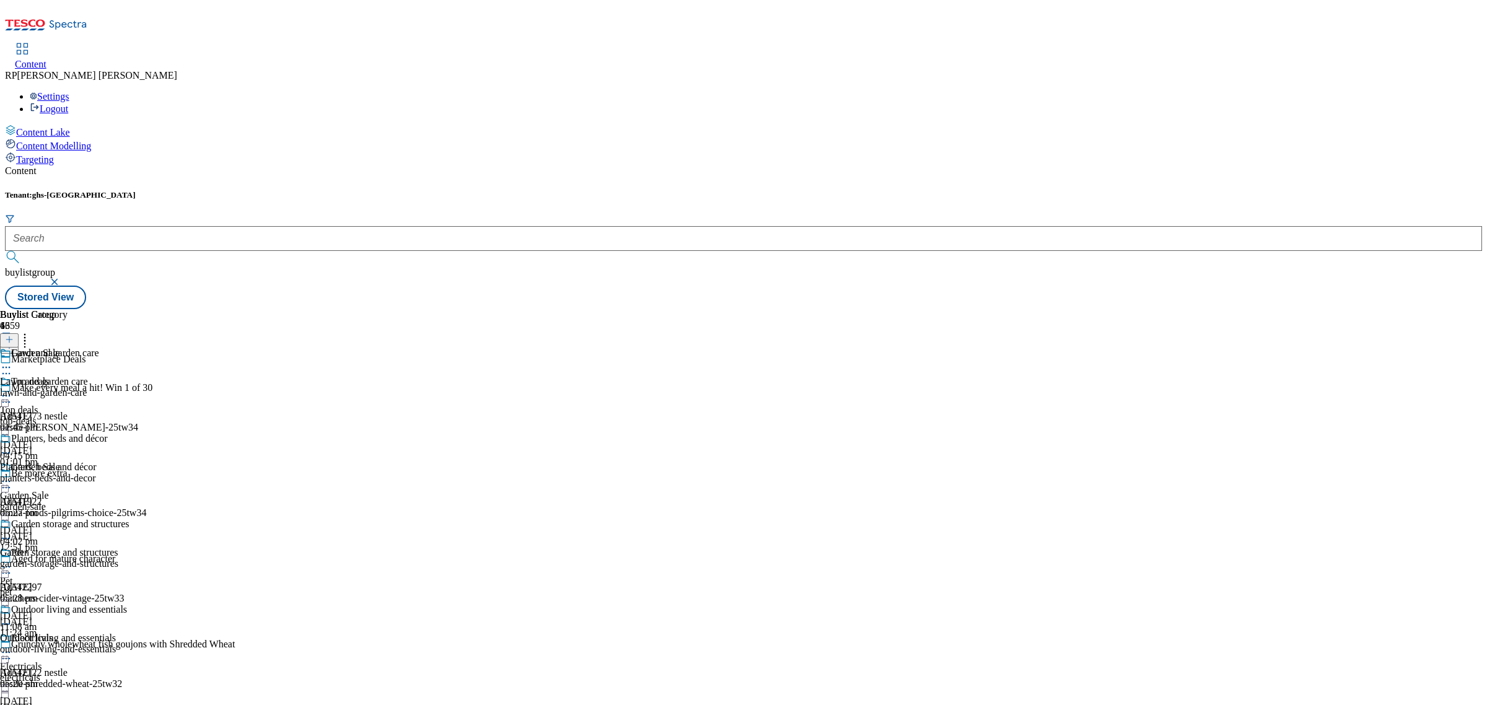
scroll to position [0, 0]
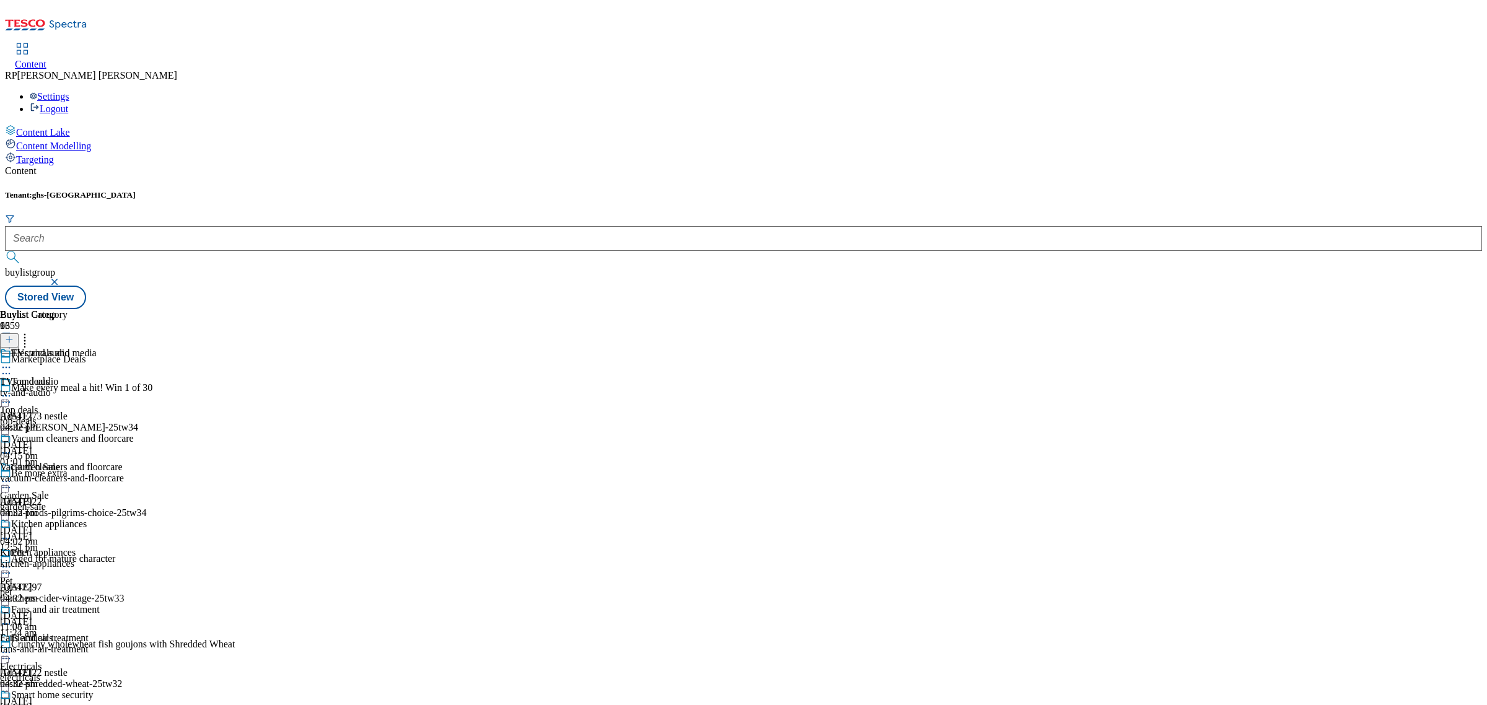
scroll to position [1297, 0]
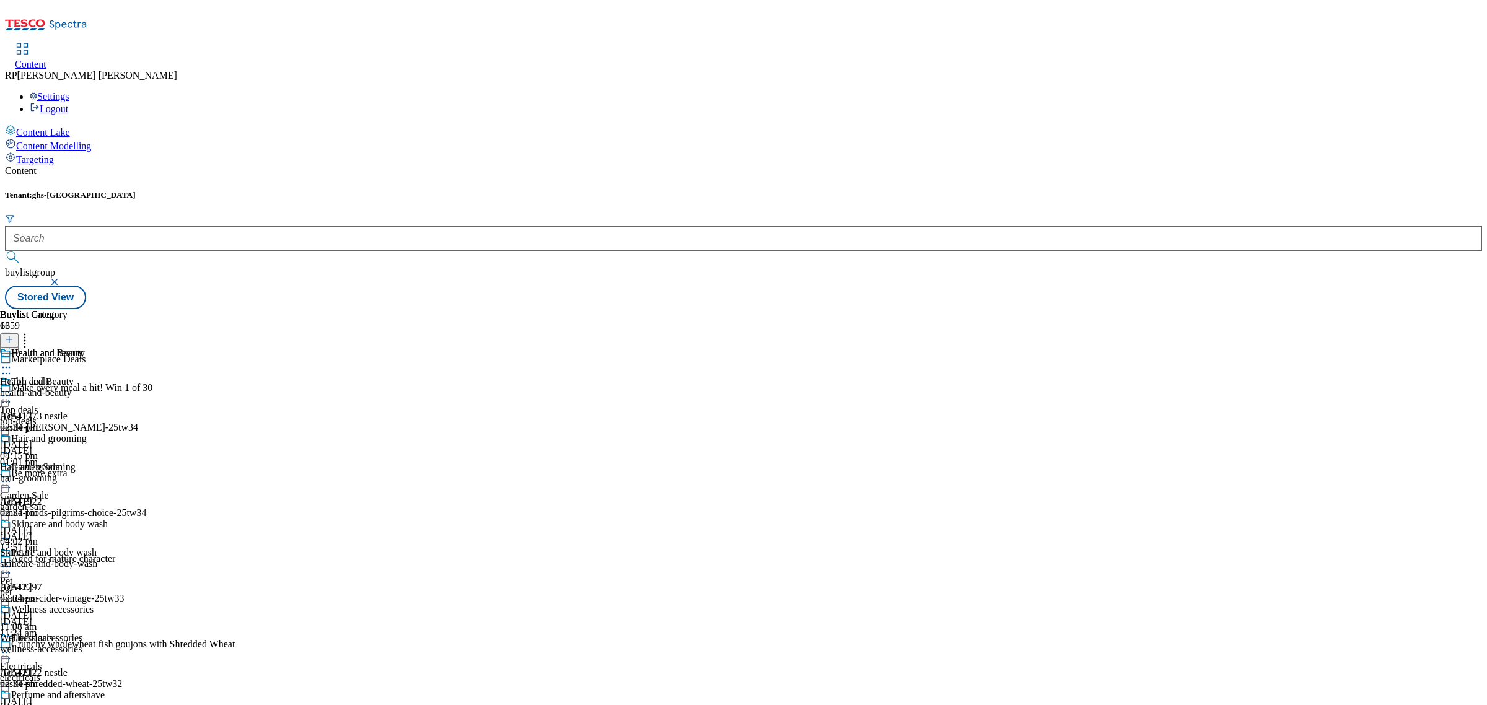
click at [38, 405] on div "Top deals" at bounding box center [19, 410] width 38 height 11
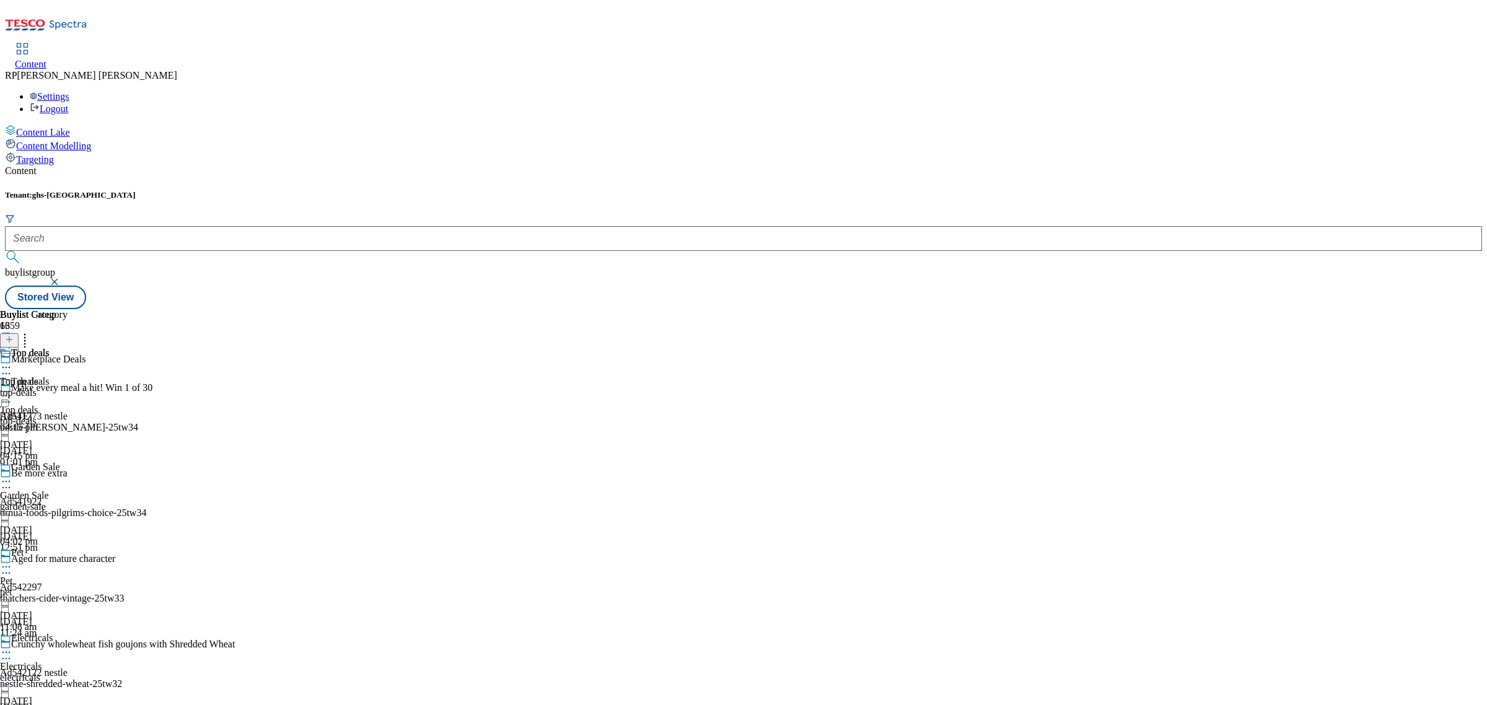
click at [68, 422] on div "04:15 pm" at bounding box center [34, 427] width 68 height 11
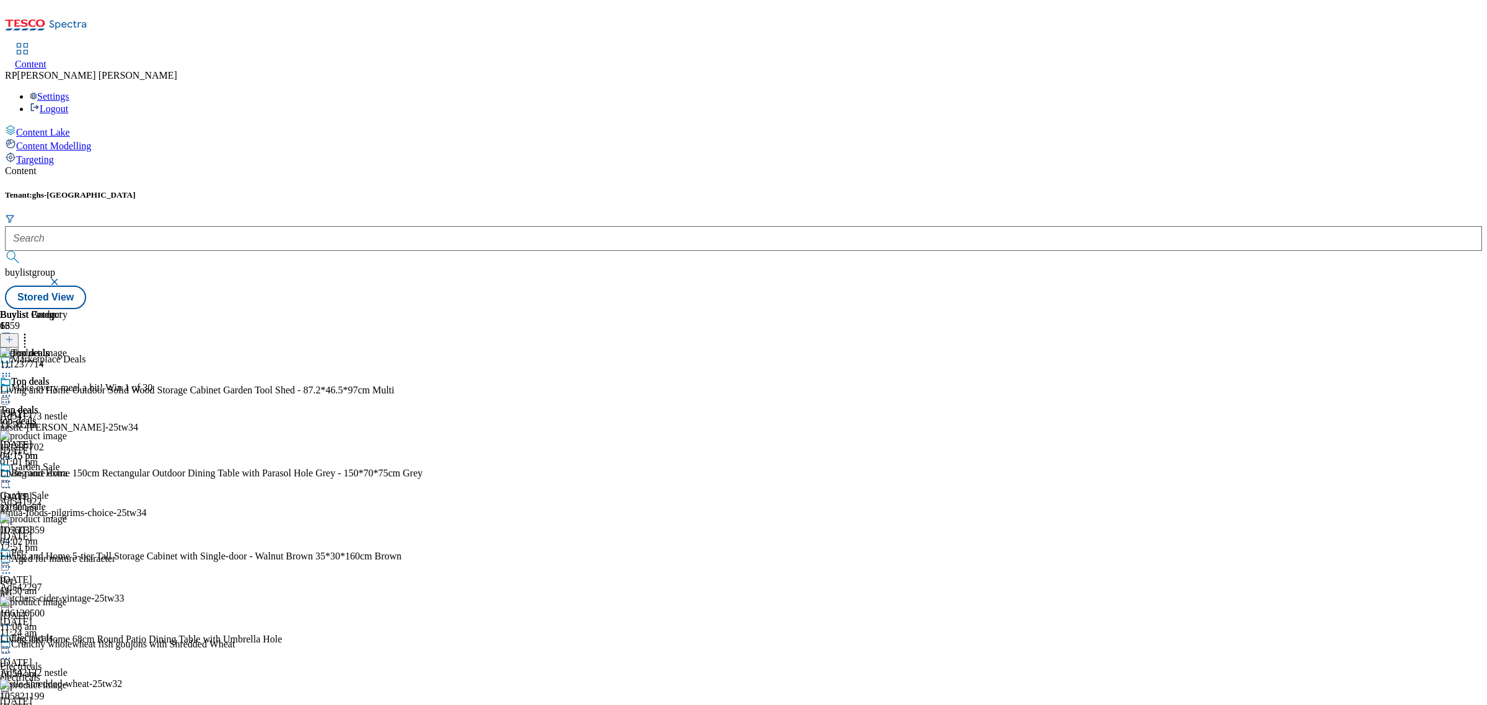
click at [97, 462] on div "Garden Sale Garden Sale garden-sale 25 Sept 2025 04:02 pm" at bounding box center [48, 505] width 97 height 86
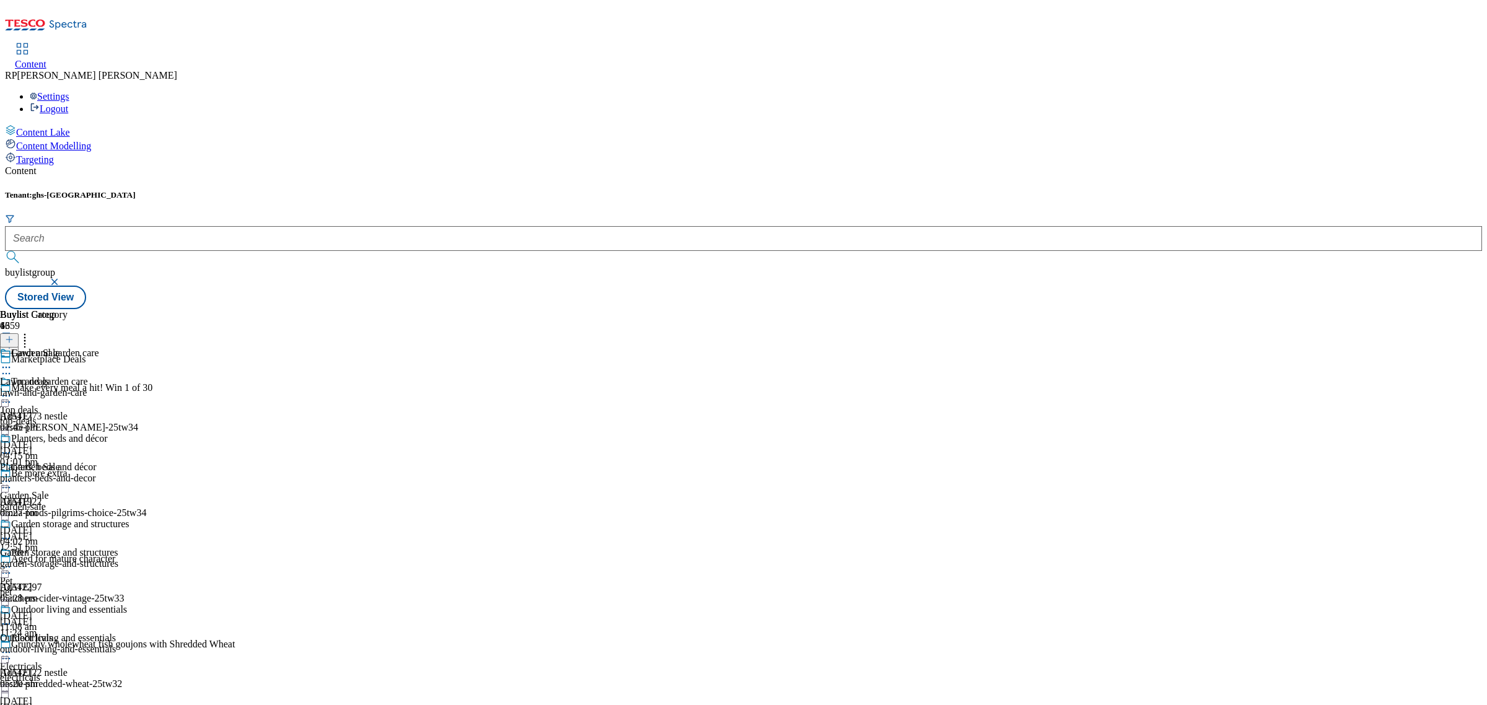
scroll to position [121, 0]
click at [97, 547] on div "Pet Pet pet 17 Sept 2025 11:08 am" at bounding box center [48, 590] width 97 height 86
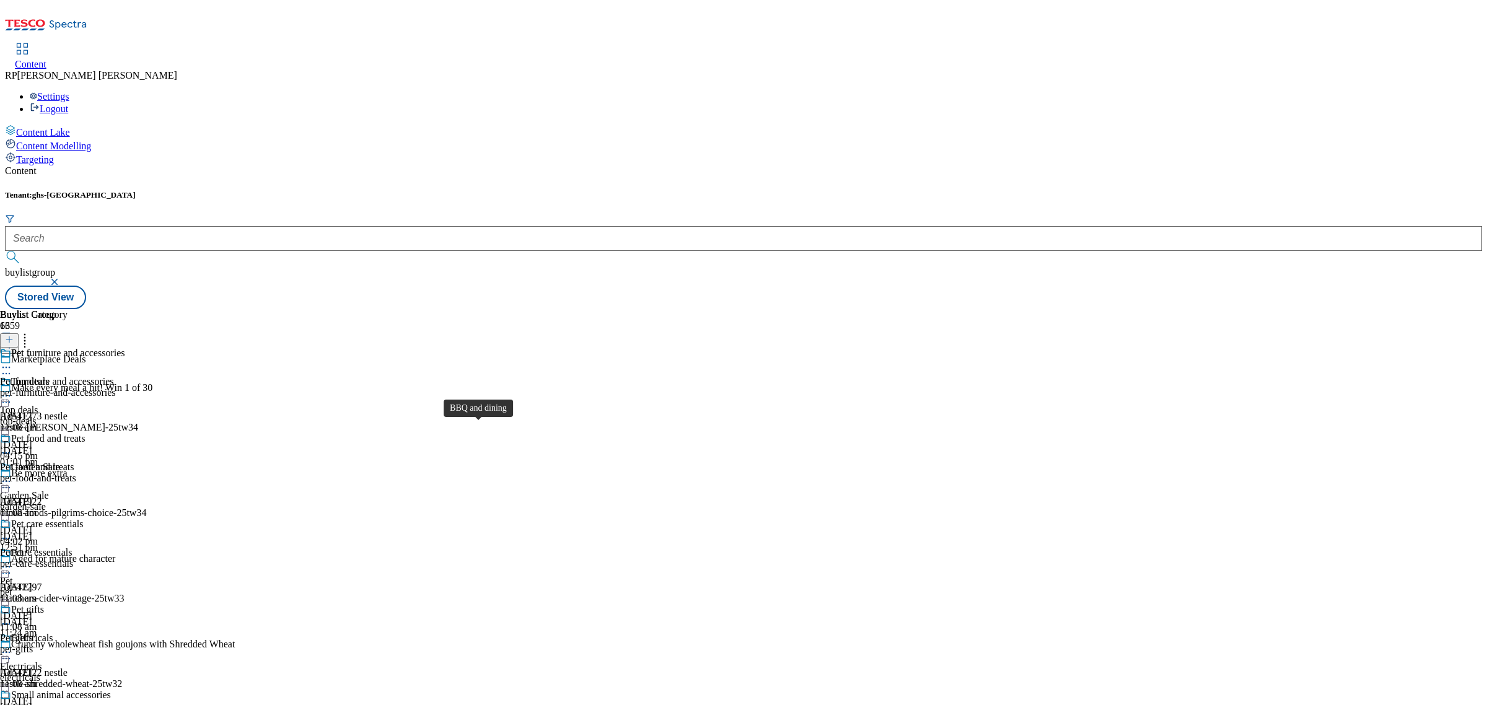
scroll to position [1736, 0]
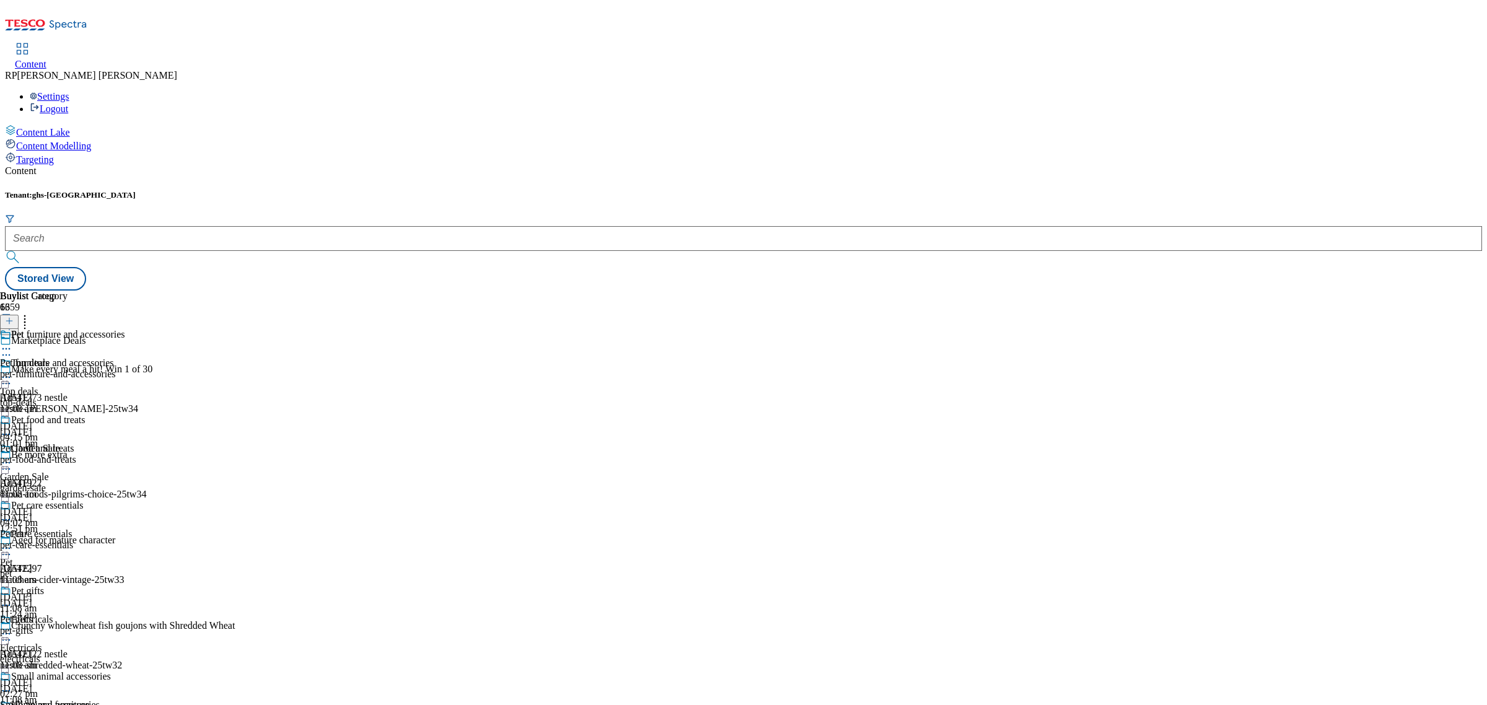
click at [1156, 165] on div "Content Tenant: ghs-uk Stored View Buylist Group 6359 Marketplace Deals Make ev…" at bounding box center [743, 227] width 1477 height 125
click at [1015, 291] on div "Buylist Group 6359 Marketplace Deals Make every meal a hit! Win 1 of 30 Ad54177…" at bounding box center [743, 291] width 1477 height 0
click at [81, 141] on span "Content Modelling" at bounding box center [53, 146] width 75 height 11
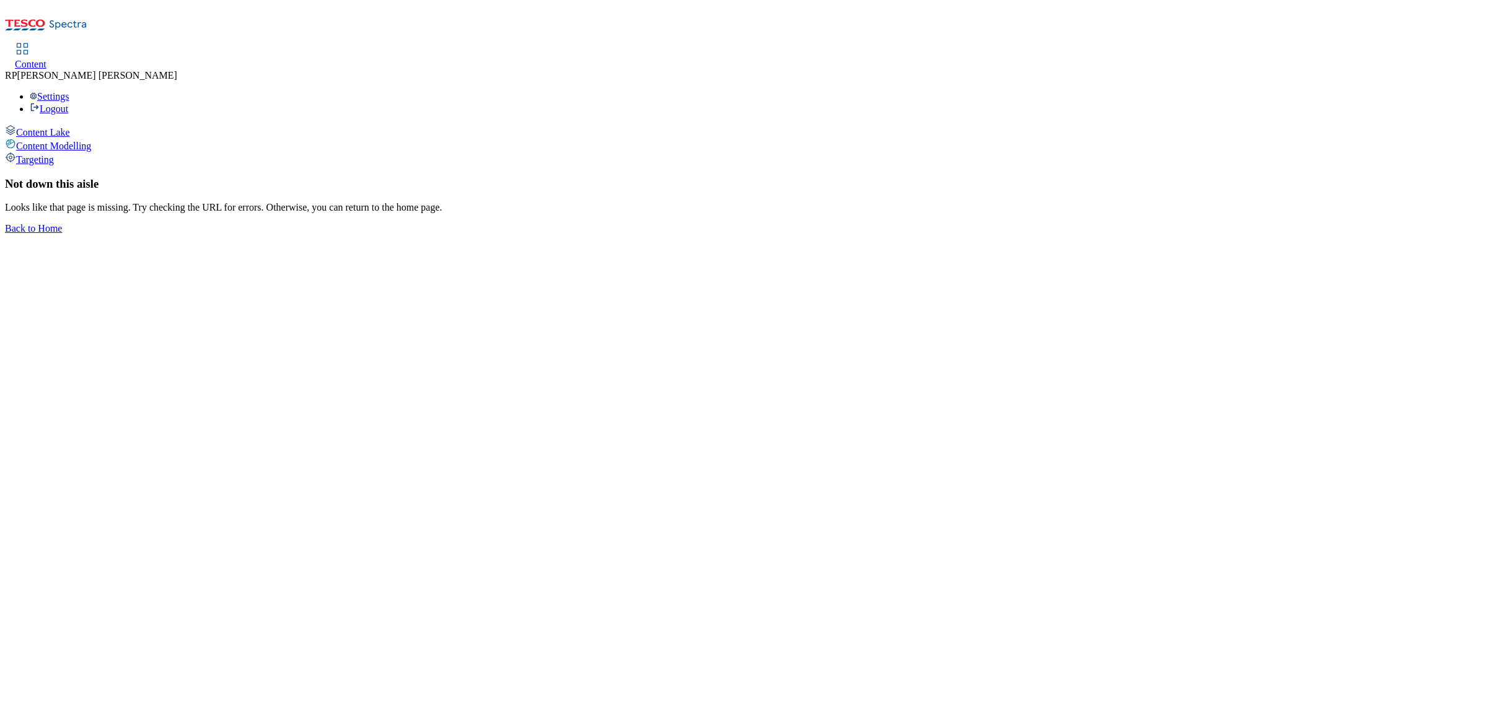
click at [73, 125] on div "Content Lake" at bounding box center [743, 132] width 1477 height 14
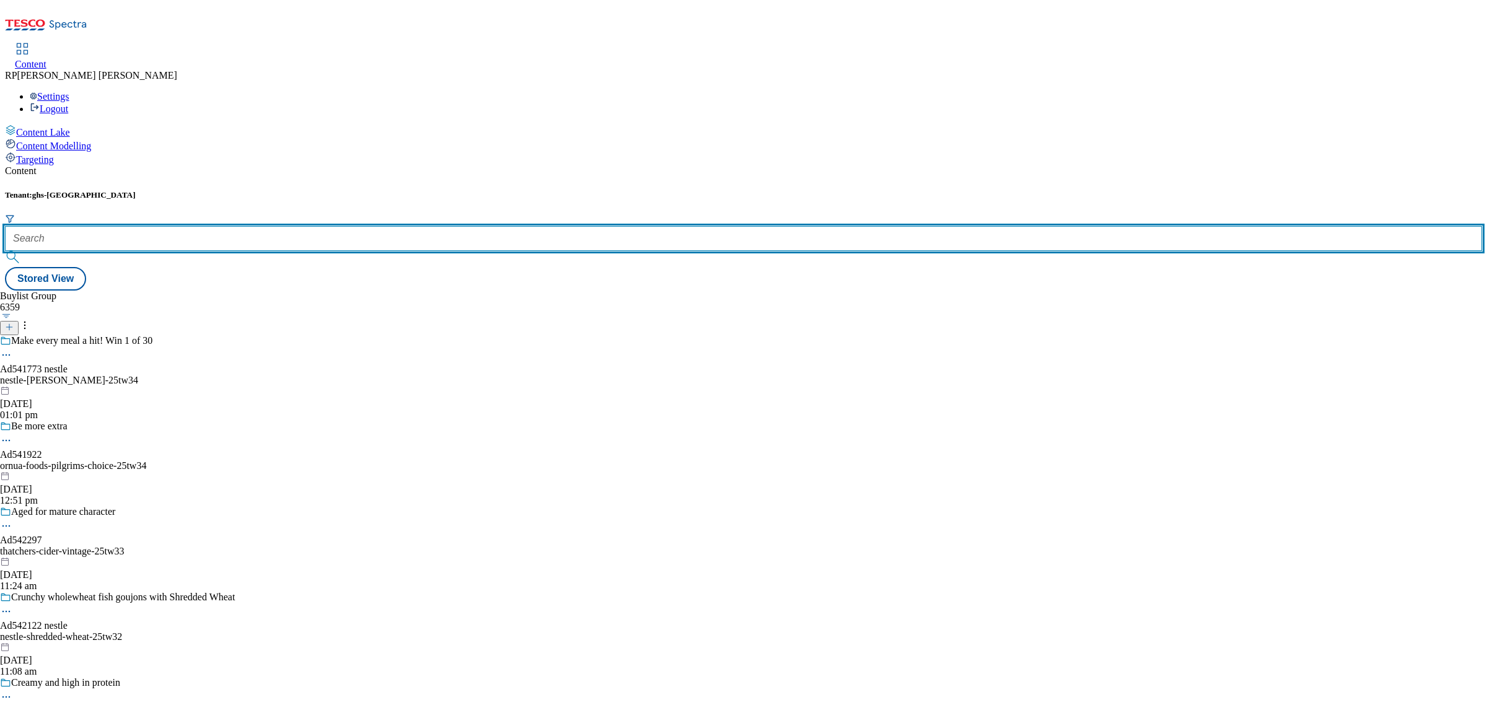
click at [276, 226] on input "text" at bounding box center [743, 238] width 1477 height 25
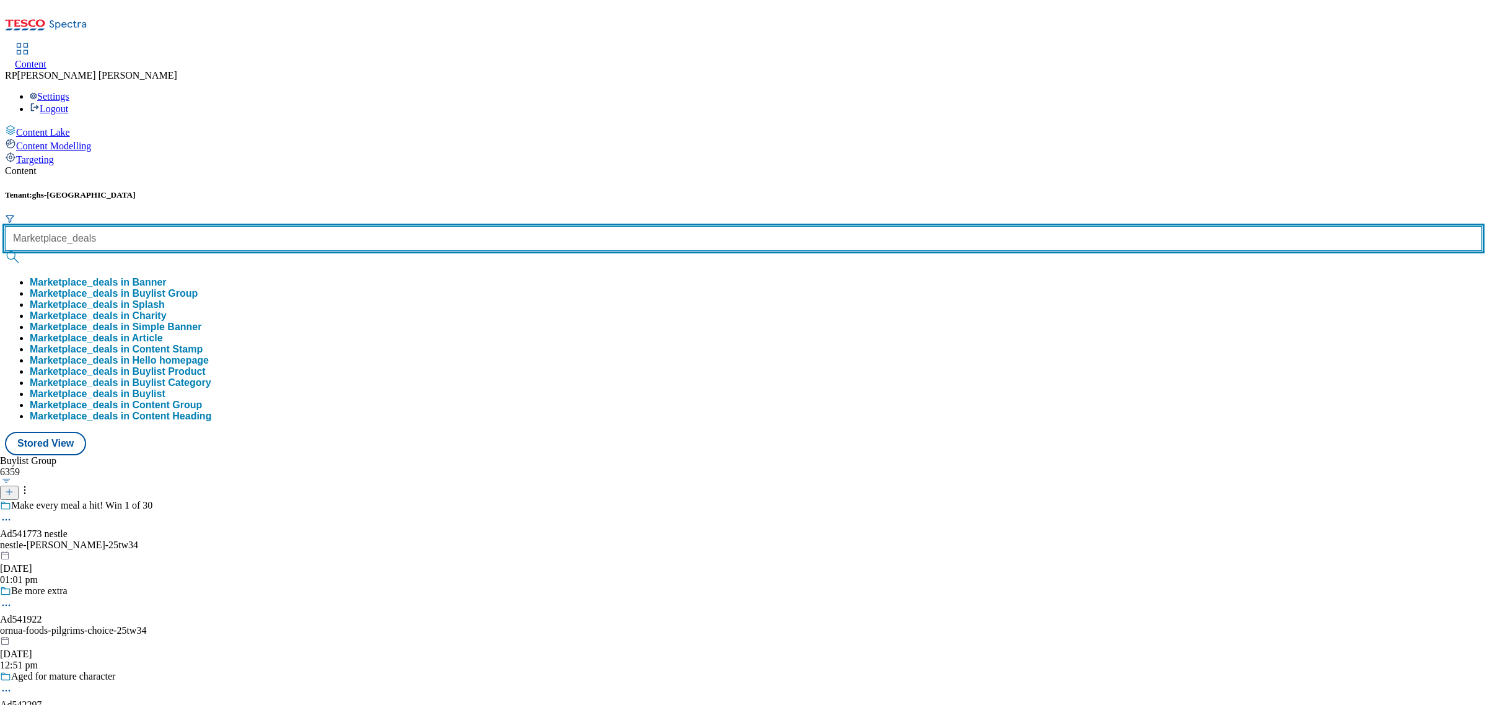
type input "Marketplace_deals"
click at [5, 251] on button "submit" at bounding box center [13, 257] width 17 height 12
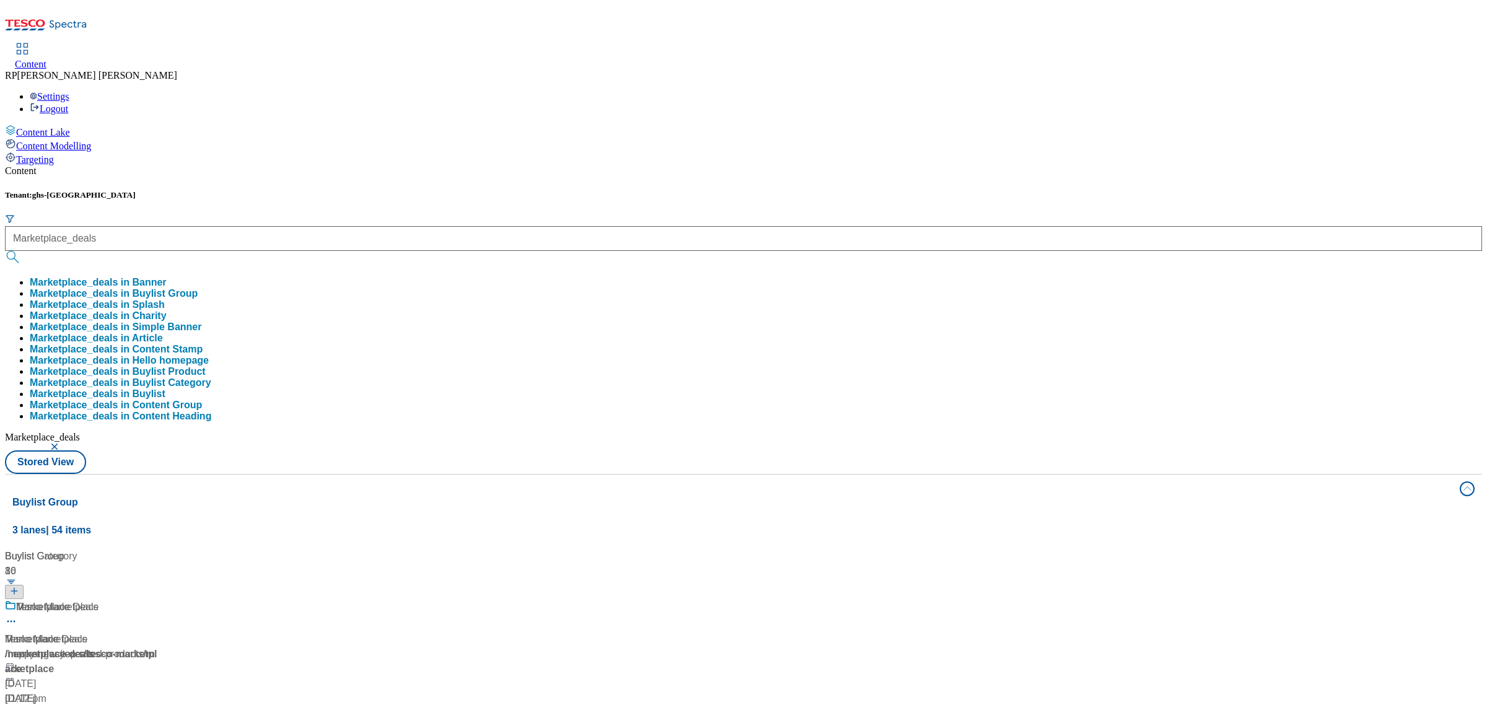
click at [198, 288] on button "Marketplace_deals in Buylist Group" at bounding box center [114, 293] width 168 height 11
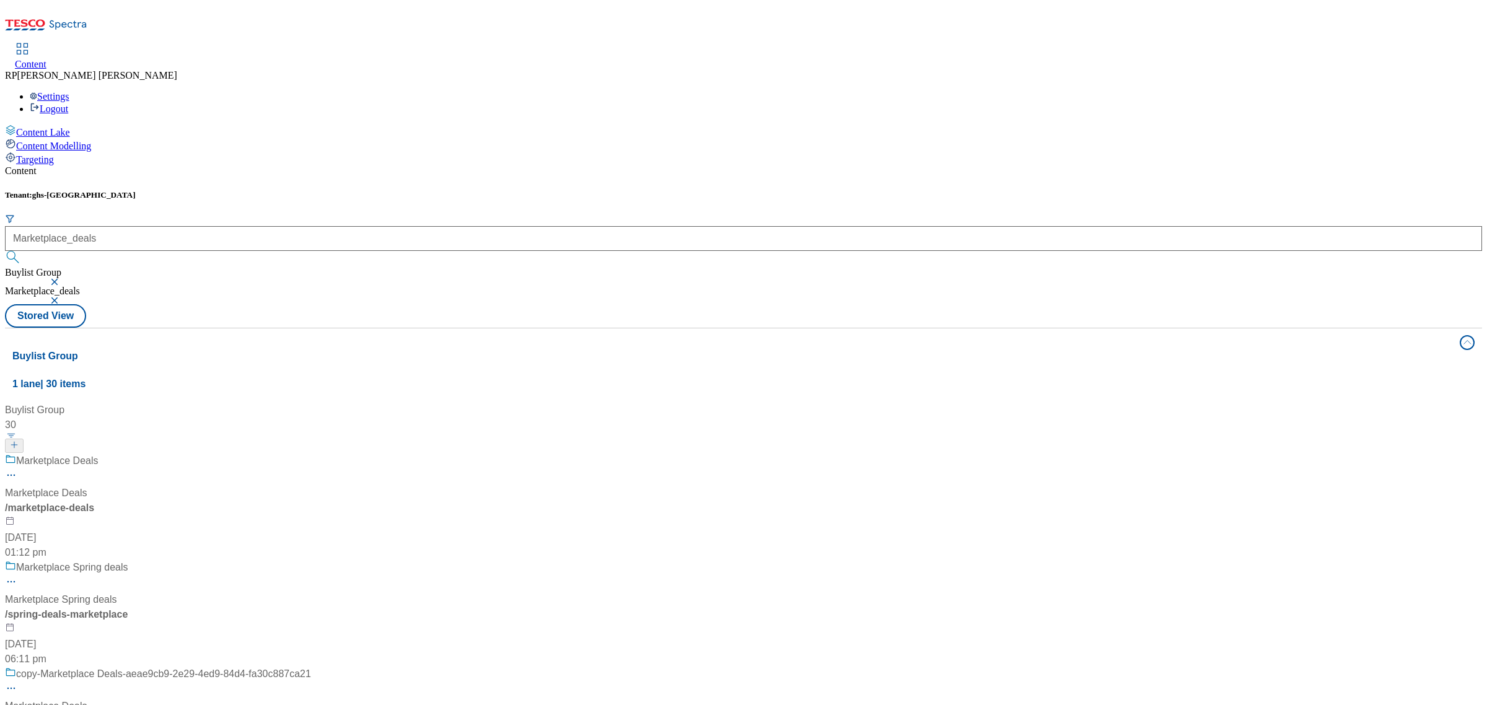
click at [311, 454] on div "Marketplace Deals Marketplace Deals / marketplace-deals [DATE] 01:12 pm" at bounding box center [158, 507] width 306 height 107
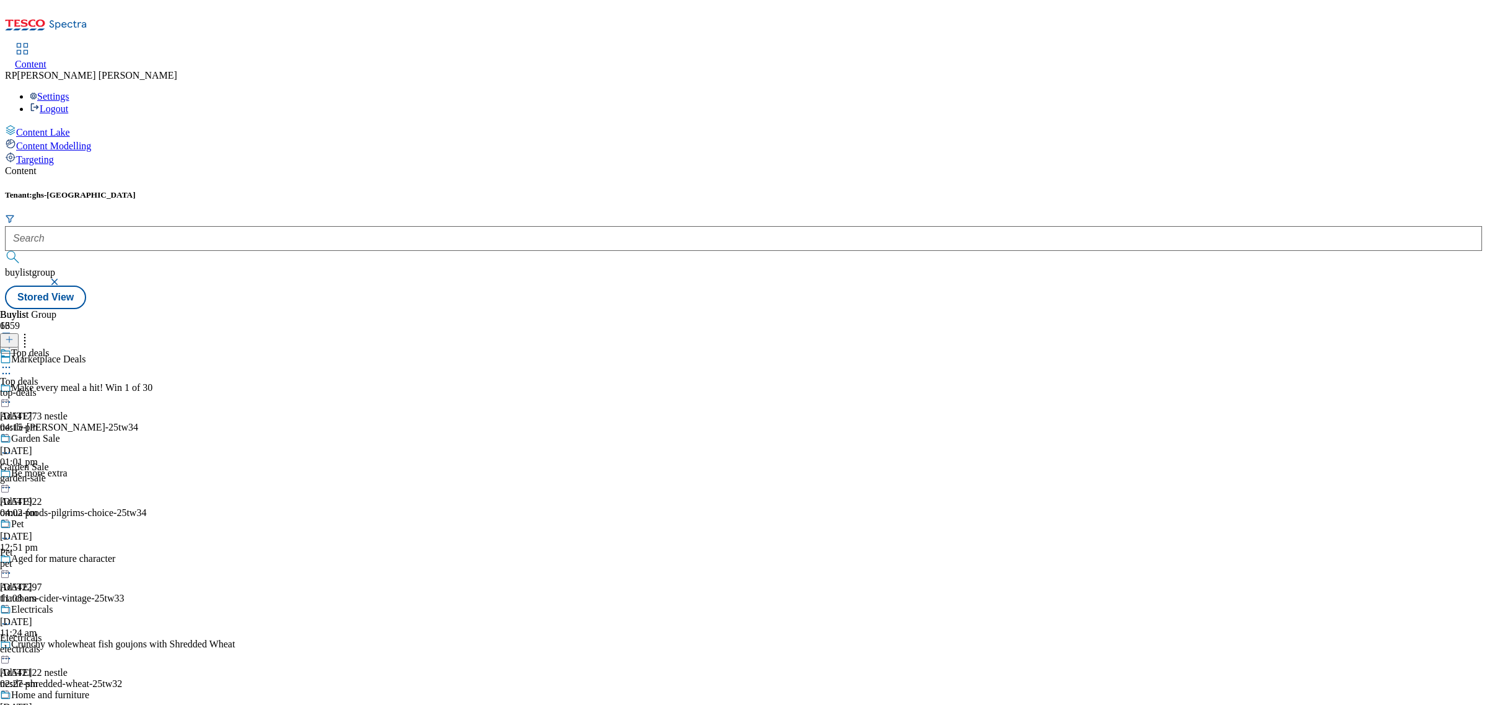
click at [97, 433] on div "Garden Sale Garden Sale garden-sale [DATE] 04:02 pm" at bounding box center [48, 476] width 97 height 86
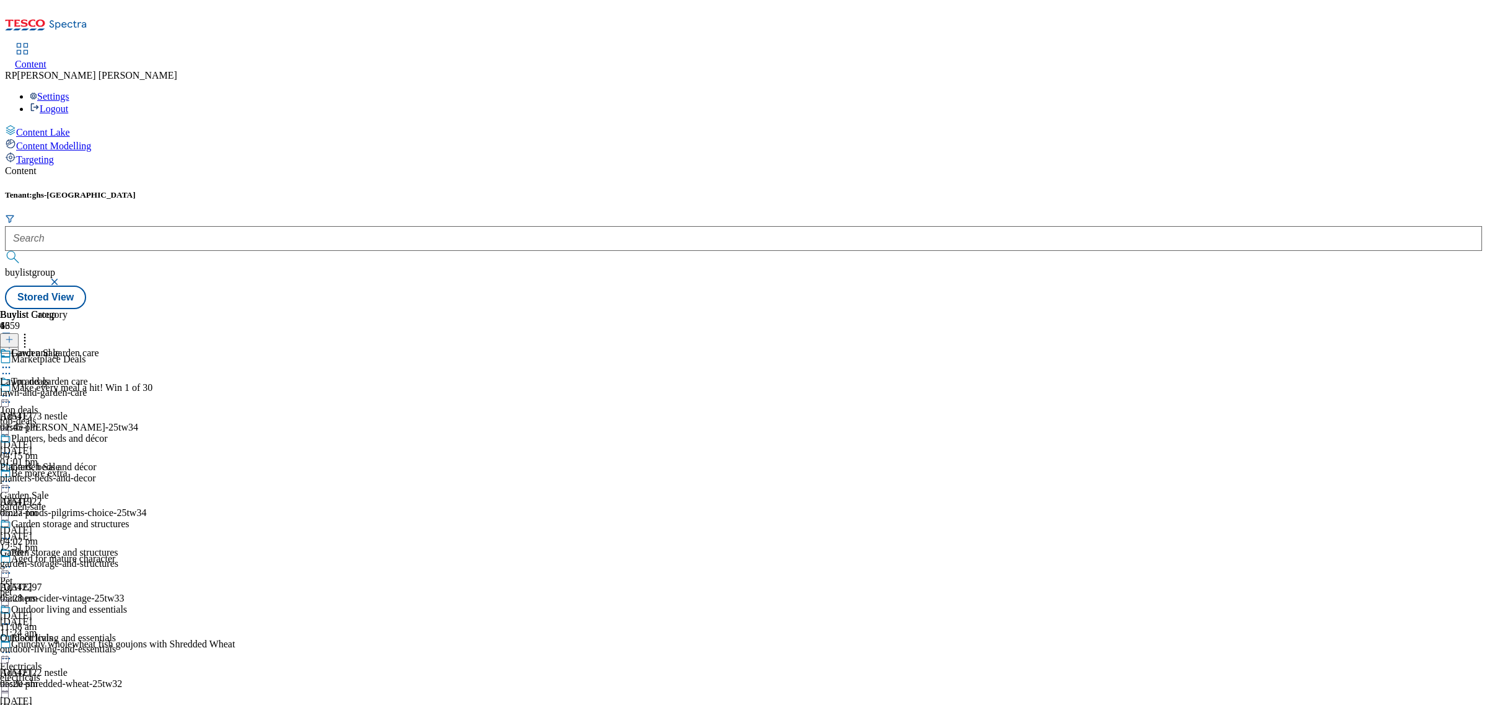
click at [130, 387] on div "lawn-and-garden-care" at bounding box center [65, 392] width 130 height 11
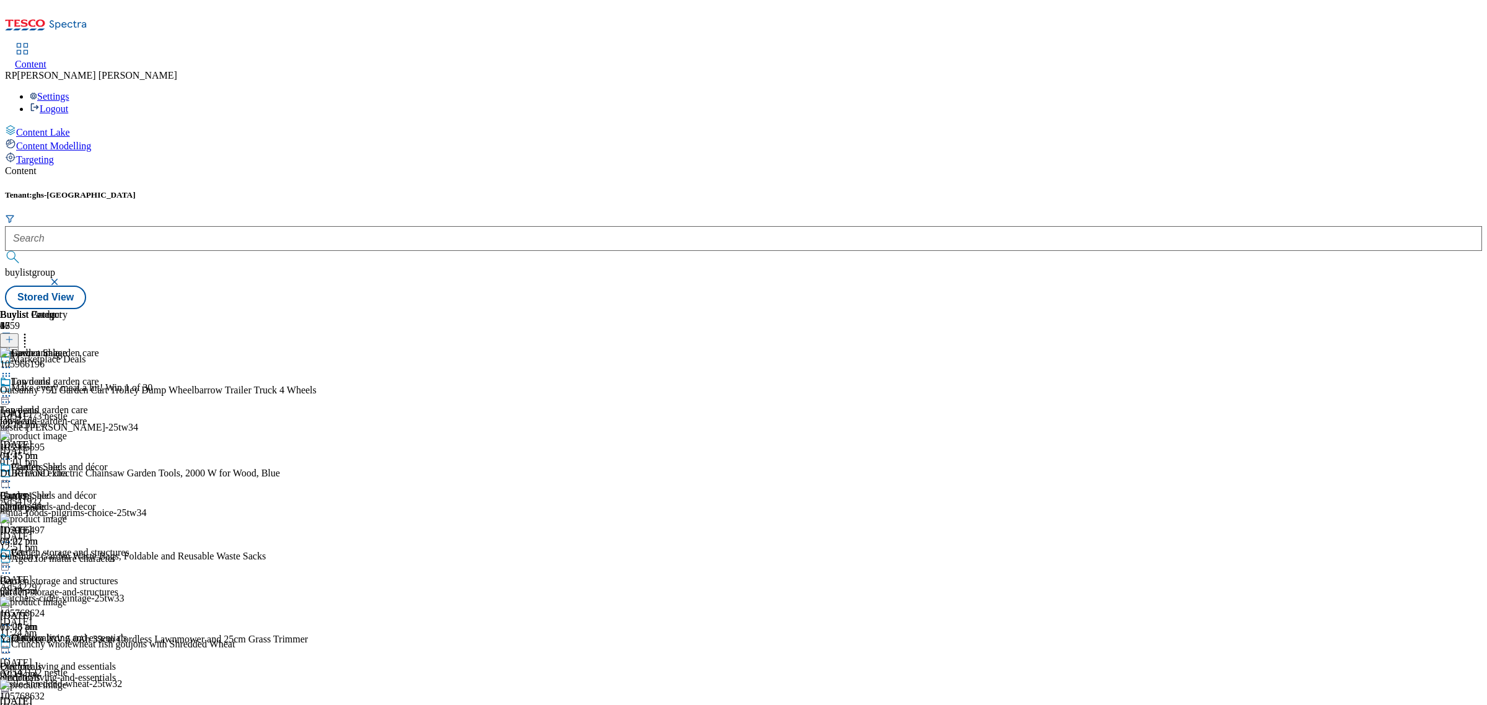
click at [12, 475] on icon at bounding box center [6, 481] width 12 height 12
click at [68, 560] on span "Preview" at bounding box center [52, 564] width 29 height 9
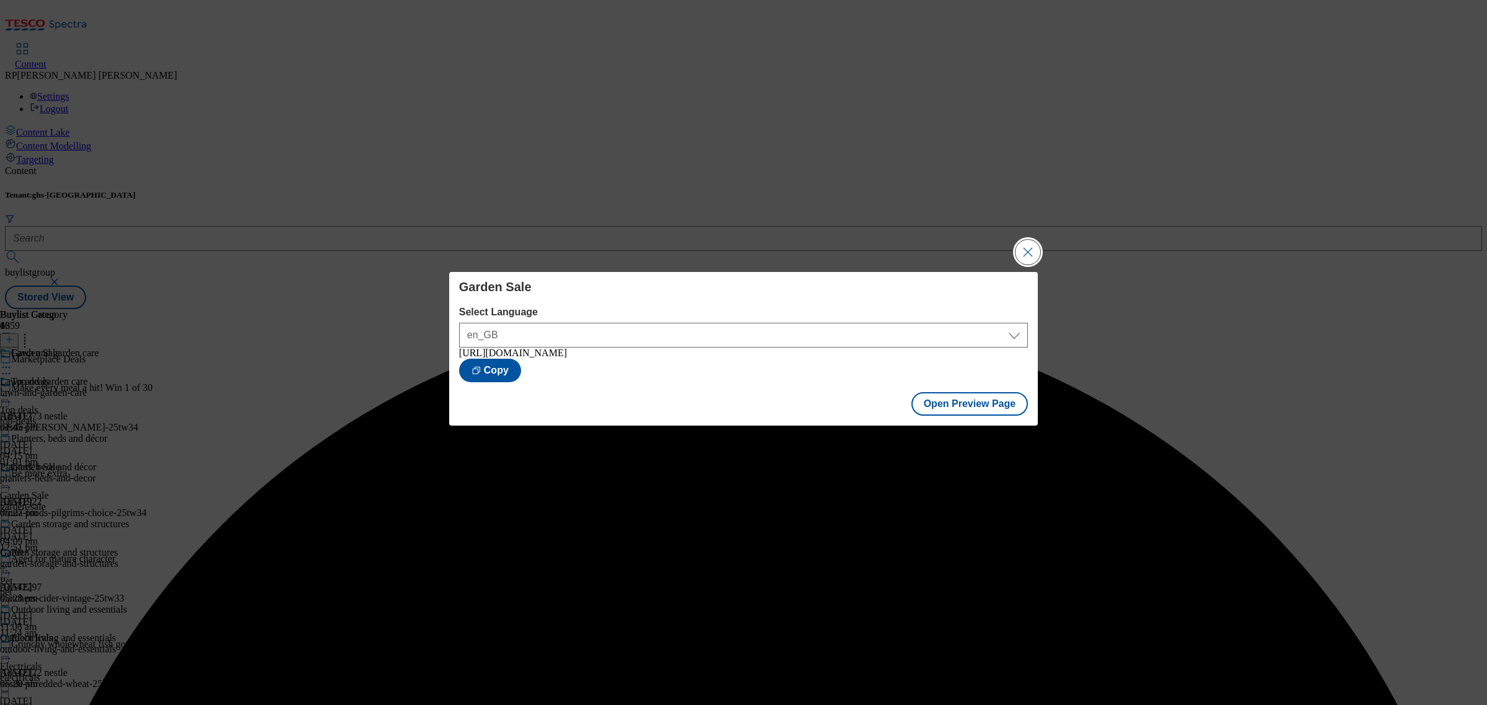
click at [1036, 255] on button "Close Modal" at bounding box center [1028, 252] width 25 height 25
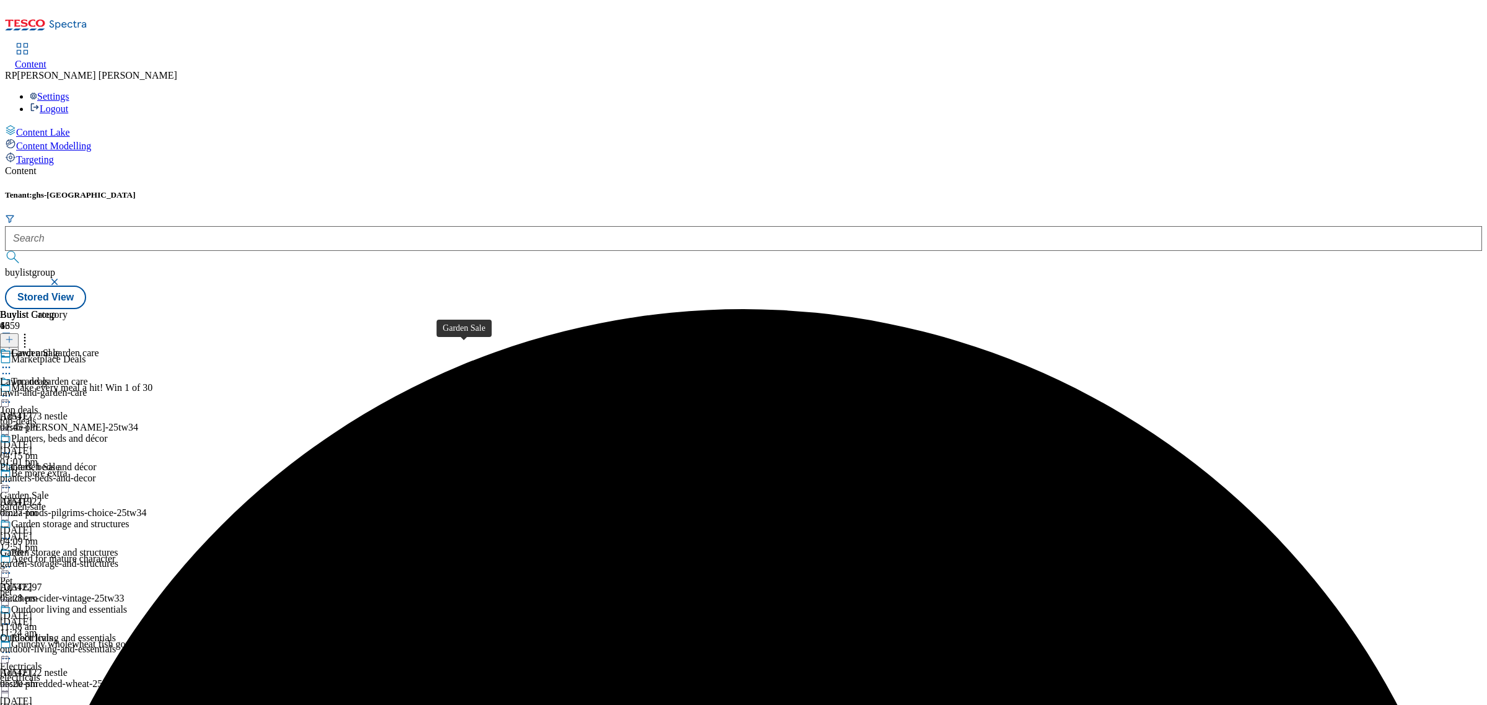
click at [49, 490] on div "Garden Sale" at bounding box center [24, 495] width 49 height 11
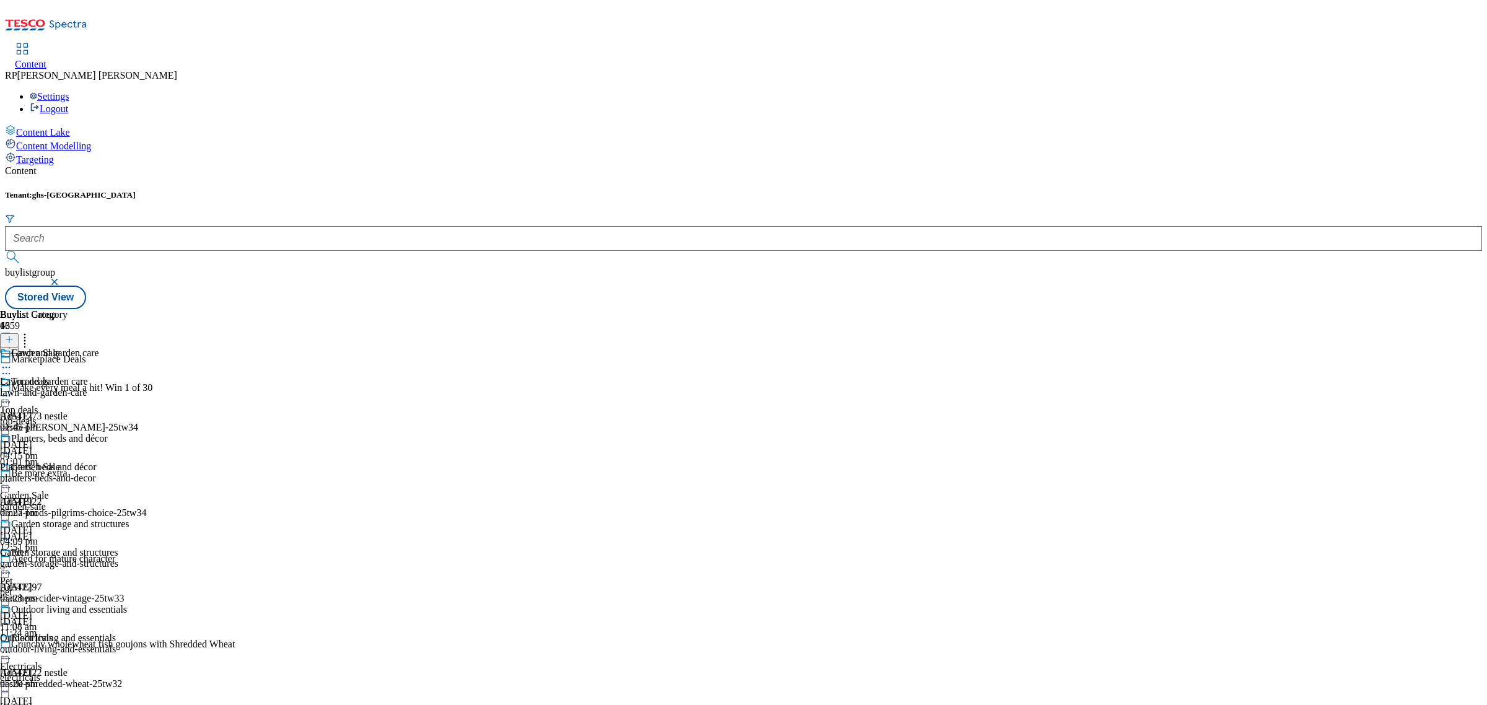
click at [12, 475] on icon at bounding box center [6, 481] width 12 height 12
click at [58, 500] on button "Edit" at bounding box center [41, 507] width 33 height 14
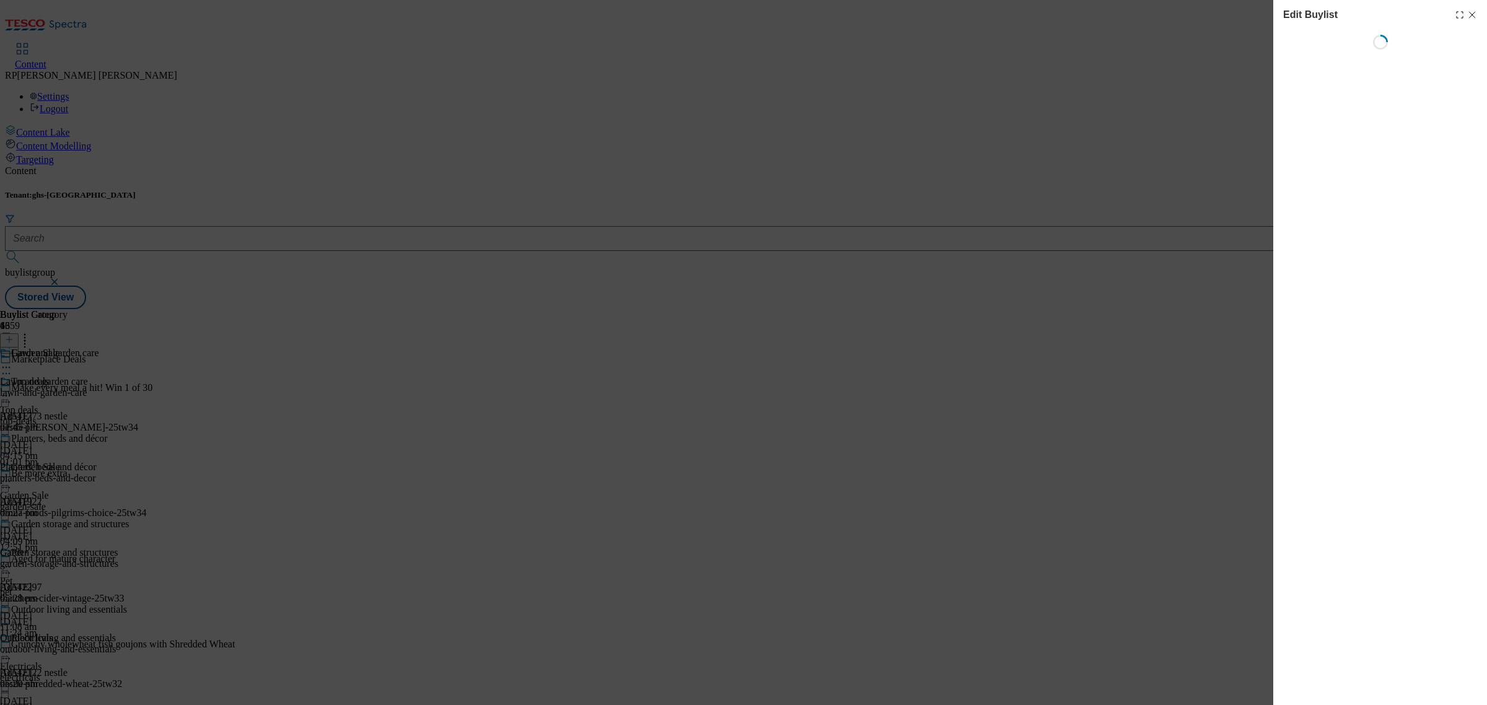
select select "evergreen"
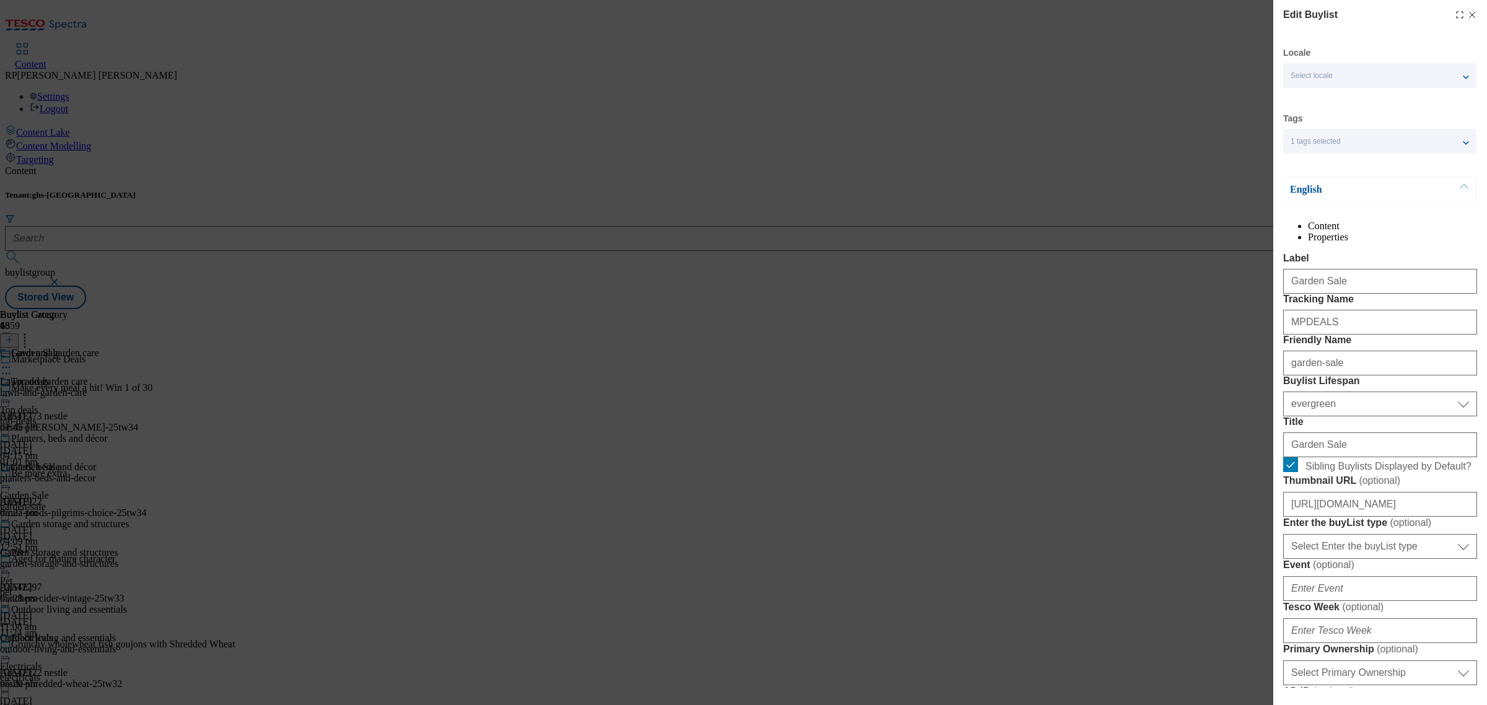
select select "Banner"
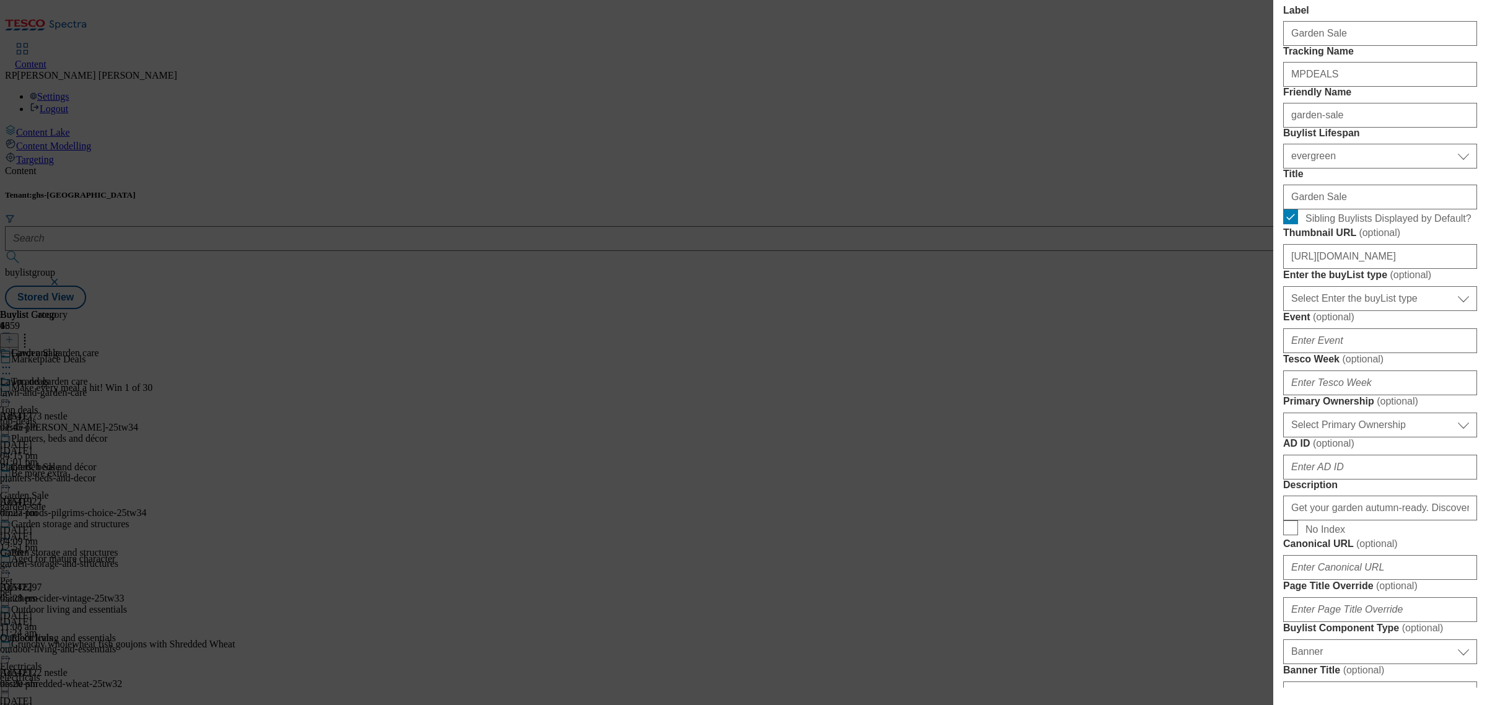
scroll to position [232, 0]
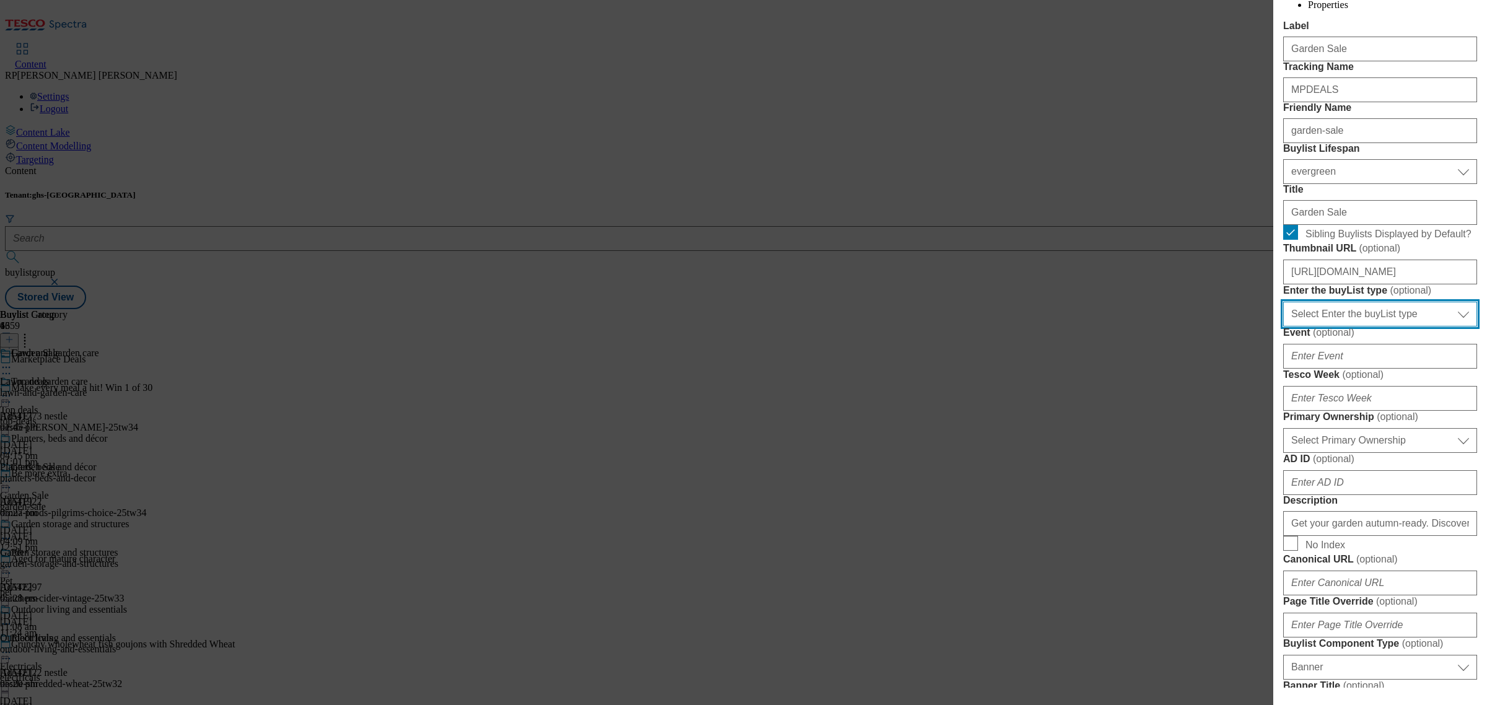
click at [1430, 327] on select "Select Enter the buyList type event supplier funded long term >4 weeks supplier…" at bounding box center [1380, 314] width 194 height 25
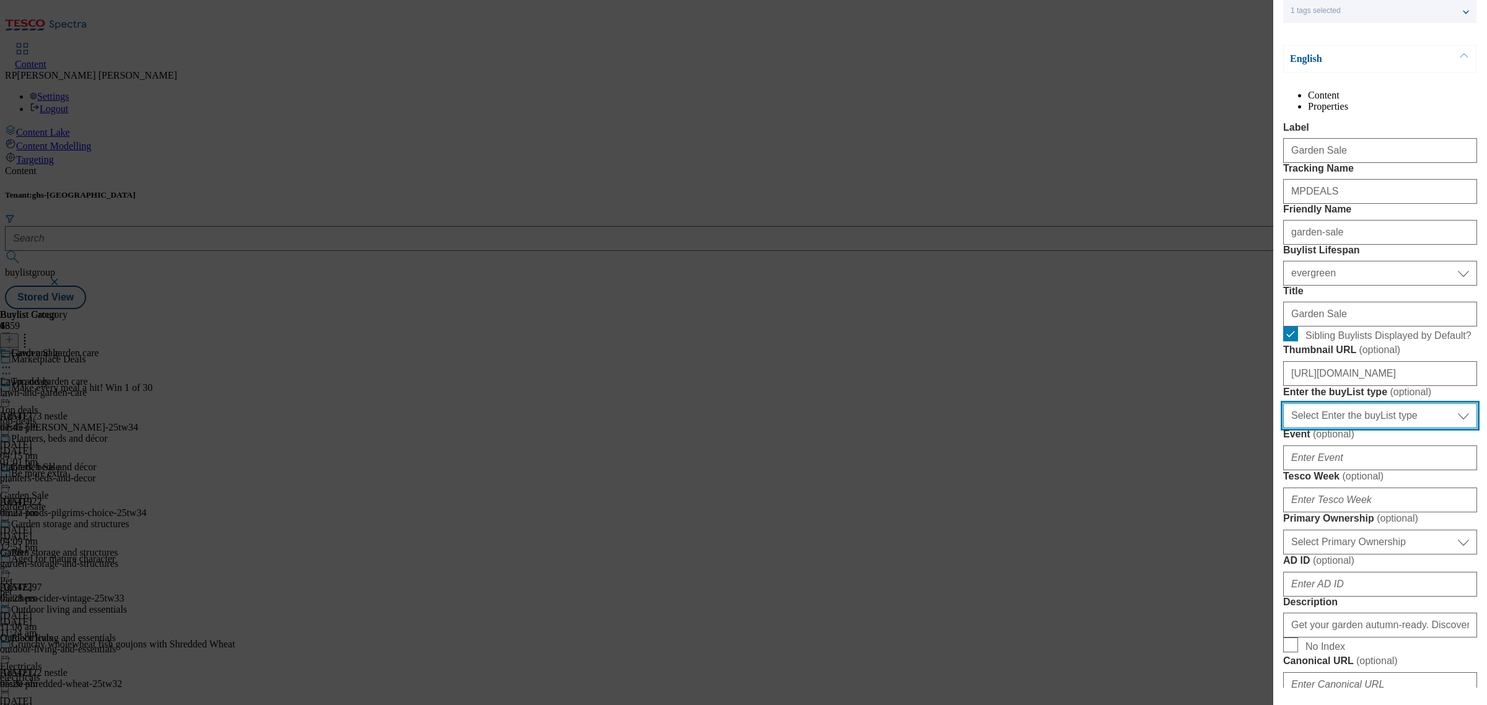
scroll to position [0, 0]
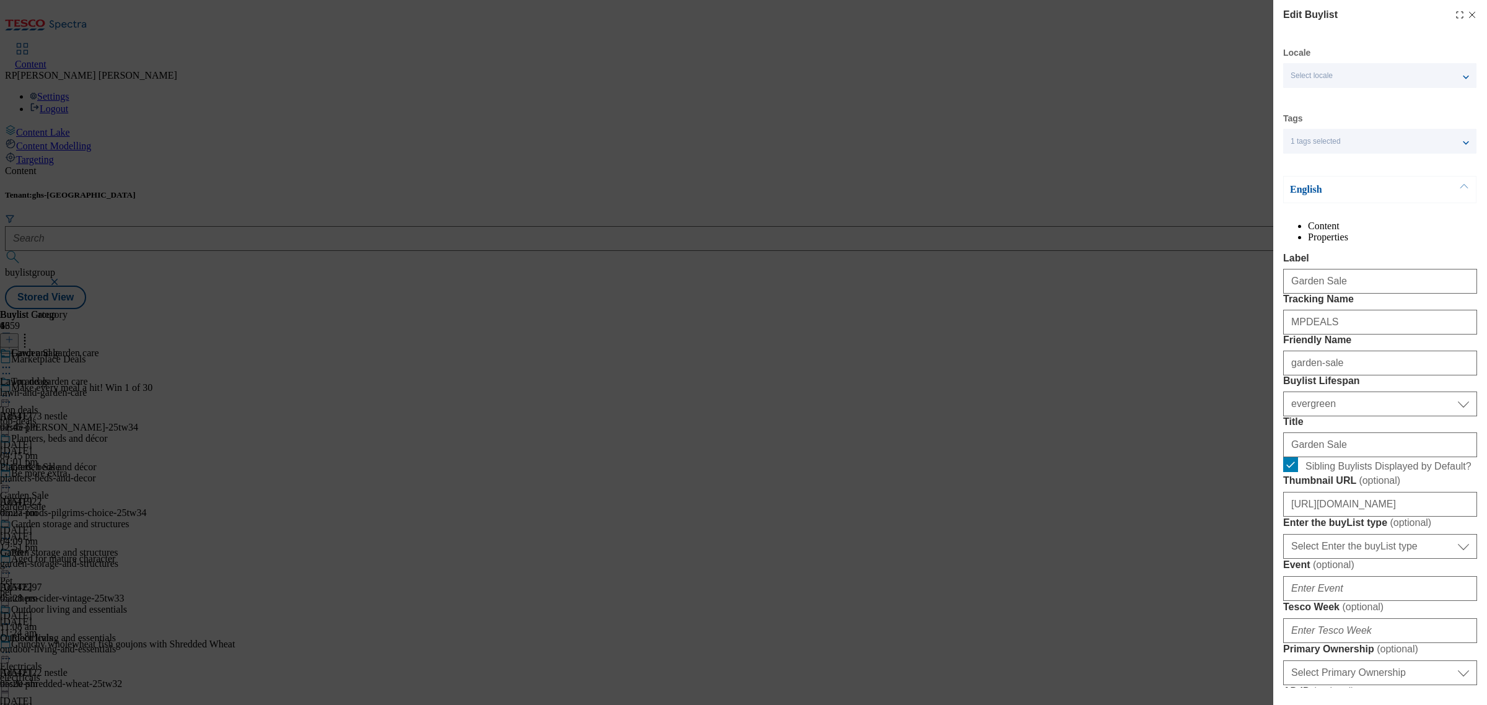
click at [1435, 243] on li "Properties" at bounding box center [1392, 237] width 169 height 11
select select "evergreen"
select select "Banner"
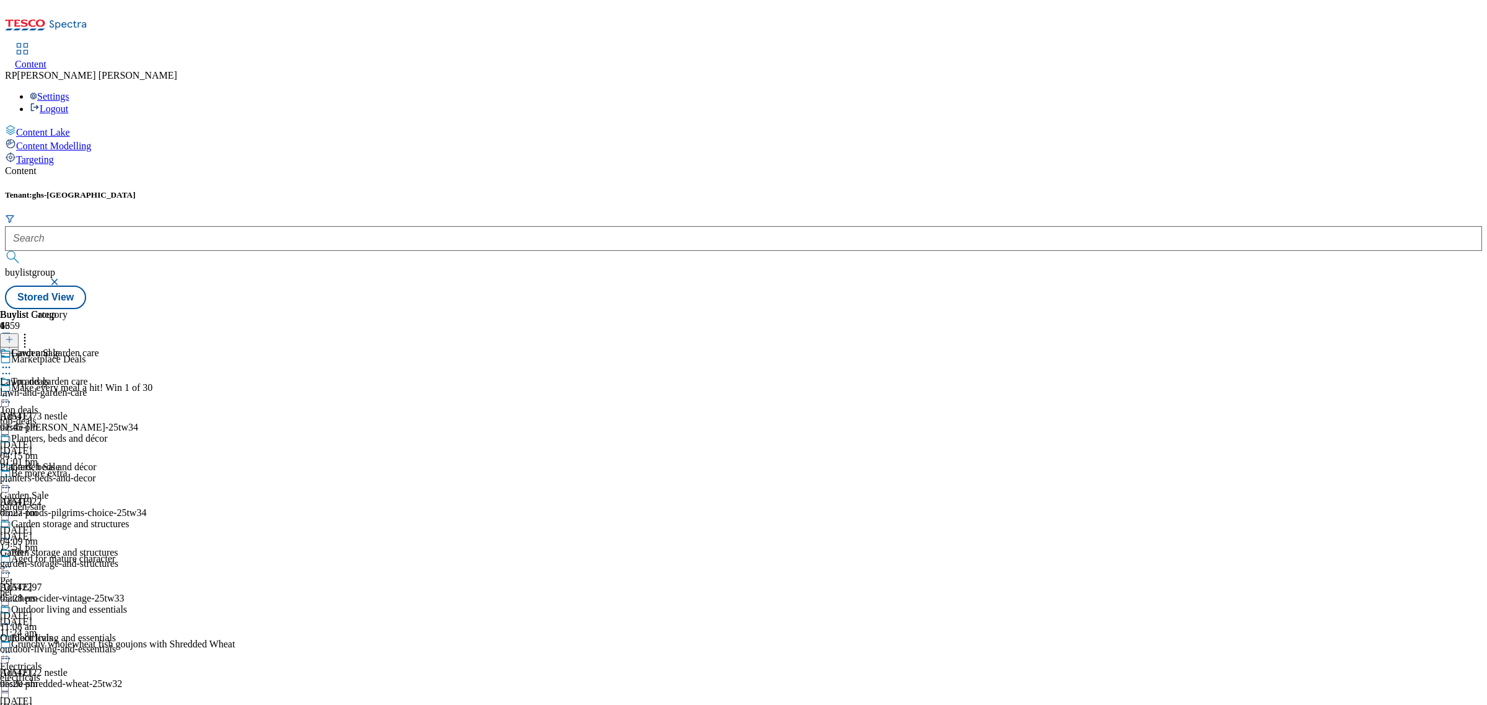
click at [12, 475] on icon at bounding box center [6, 481] width 12 height 12
click at [66, 603] on span "Publish" at bounding box center [51, 607] width 27 height 9
click at [874, 309] on div "Buylist Group 6359 Marketplace Deals Make every meal a hit! Win 1 of 30 Ad54177…" at bounding box center [743, 309] width 1477 height 0
